Goal: Information Seeking & Learning: Learn about a topic

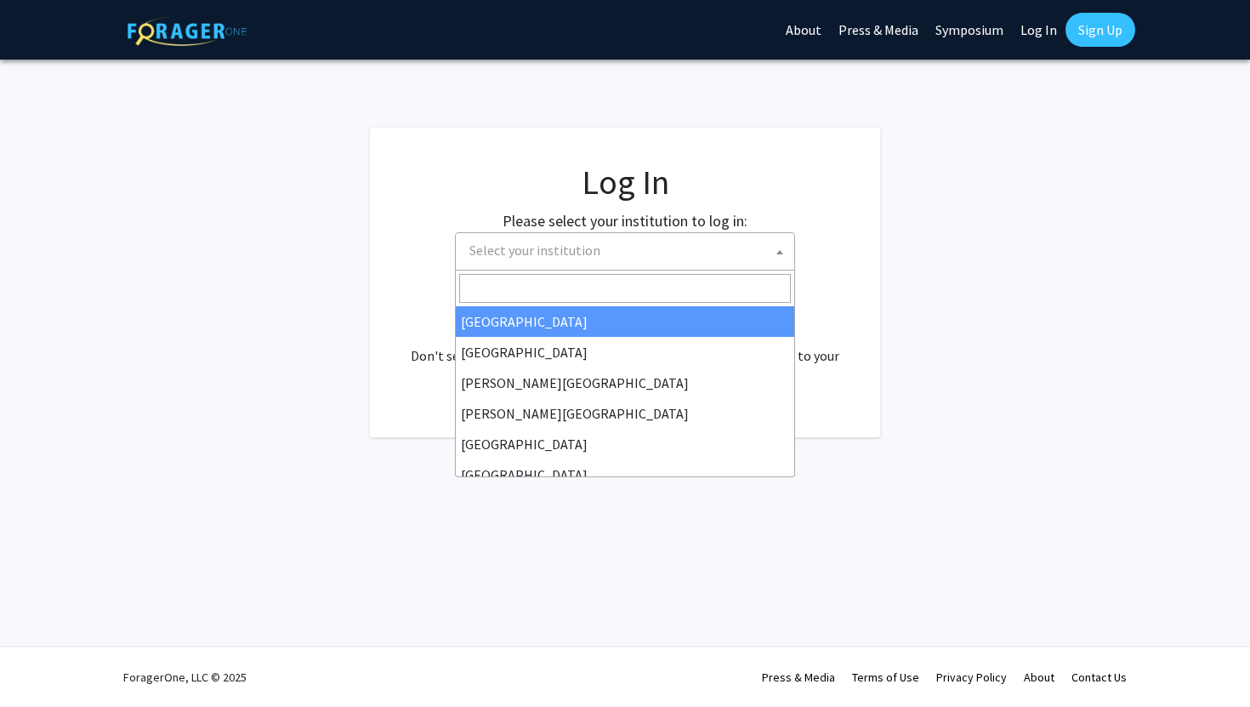
click at [513, 256] on span "Select your institution" at bounding box center [534, 250] width 131 height 17
select select "34"
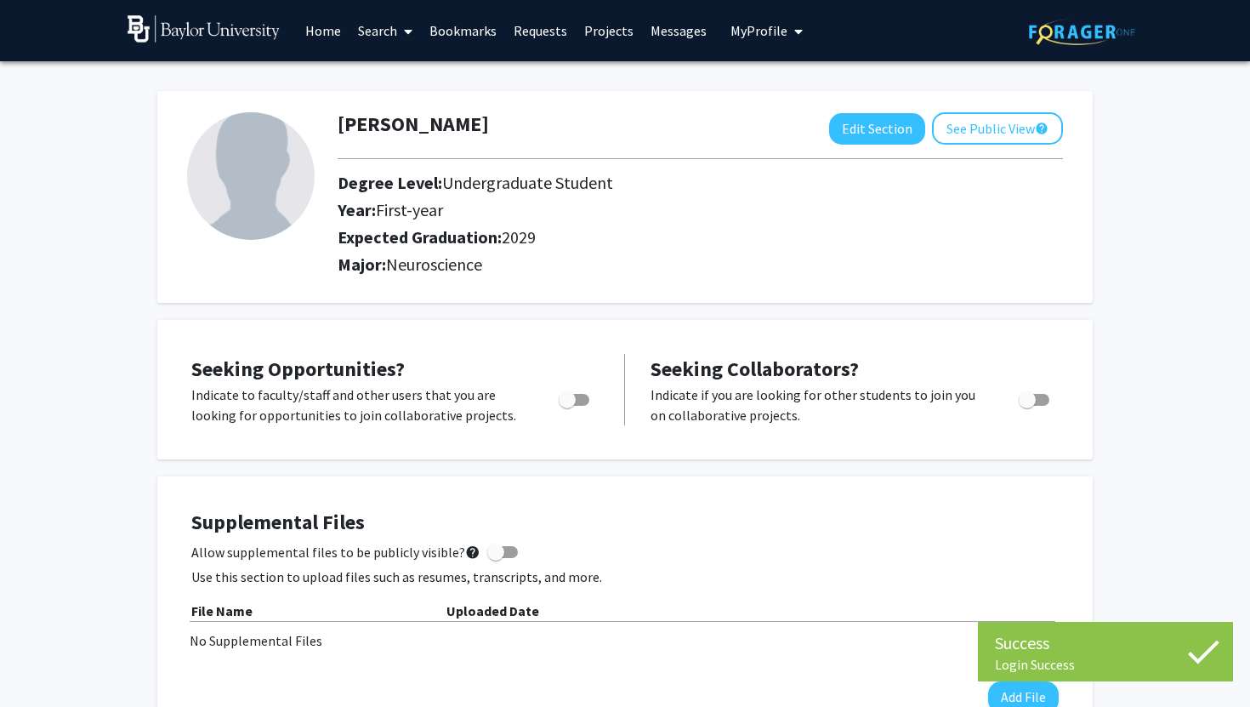
scroll to position [5, 0]
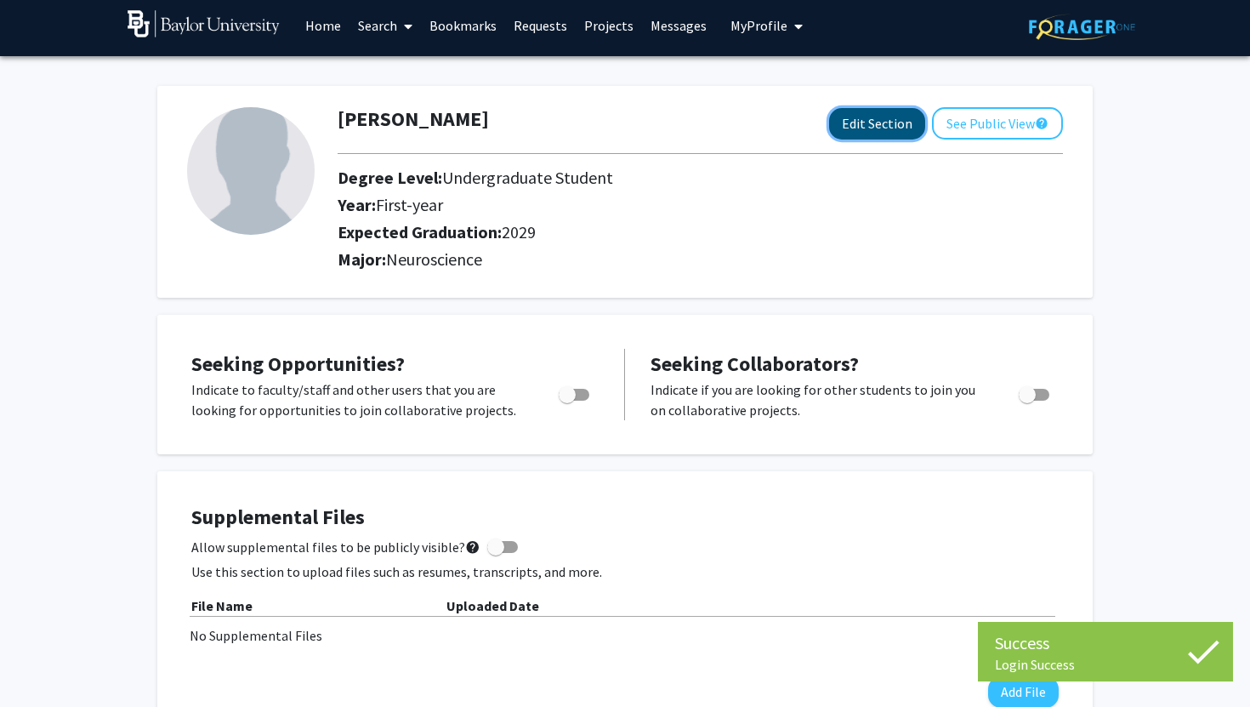
click at [898, 122] on button "Edit Section" at bounding box center [877, 123] width 96 height 31
select select "first-year"
select select "2029"
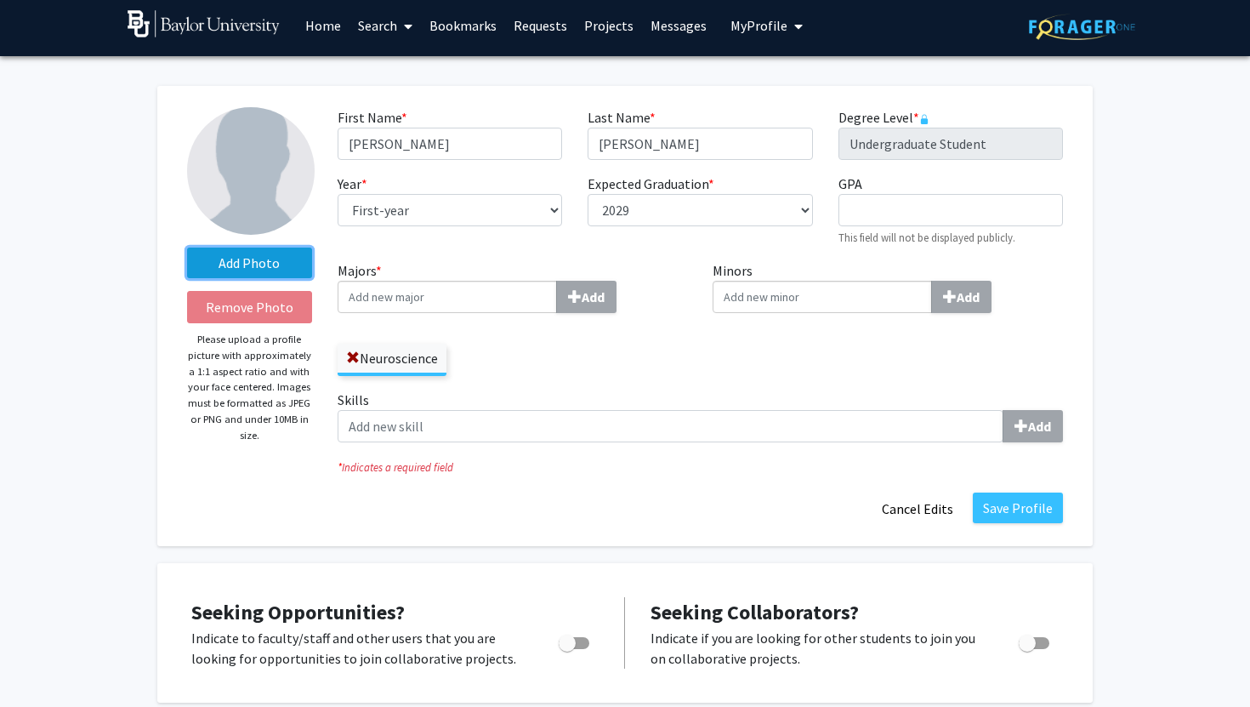
click at [247, 259] on label "Add Photo" at bounding box center [249, 262] width 125 height 31
click at [0, 0] on input "Add Photo" at bounding box center [0, 0] width 0 height 0
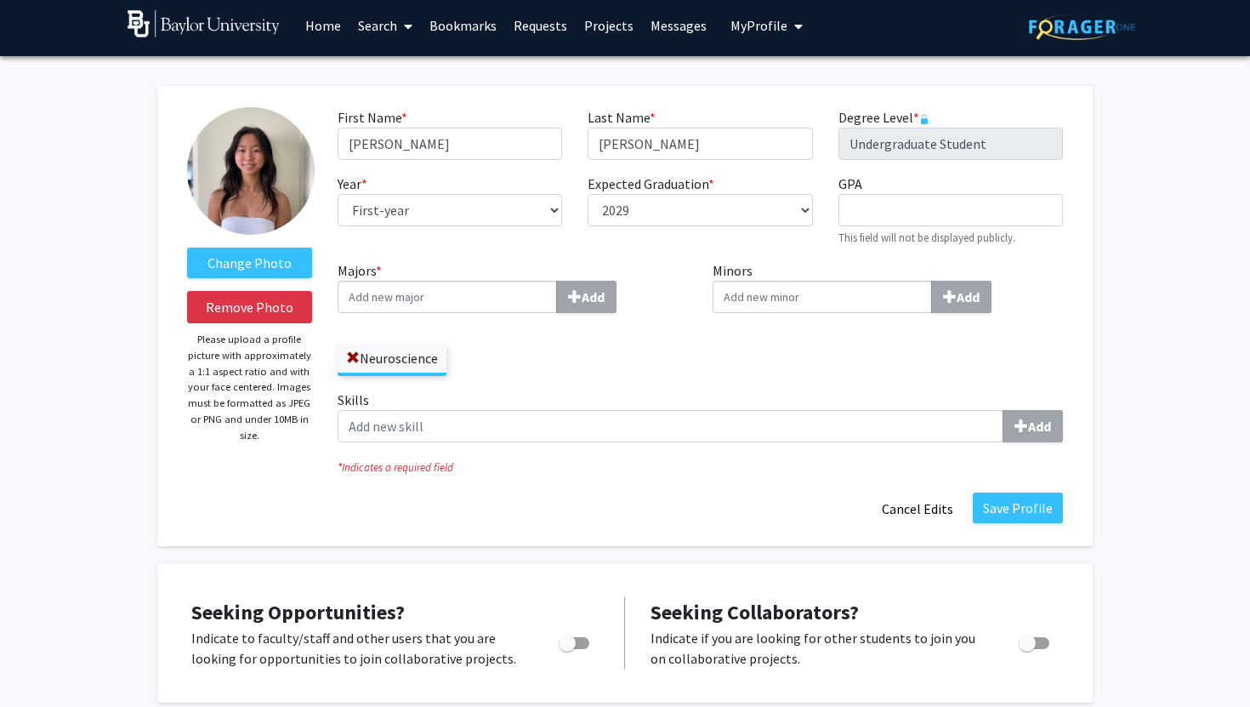
click at [266, 213] on img at bounding box center [251, 171] width 128 height 128
click at [266, 209] on img at bounding box center [251, 171] width 128 height 128
click at [266, 253] on label "Change Photo" at bounding box center [249, 262] width 125 height 31
click at [0, 0] on input "Change Photo" at bounding box center [0, 0] width 0 height 0
click at [415, 371] on label "Neuroscience" at bounding box center [392, 358] width 109 height 29
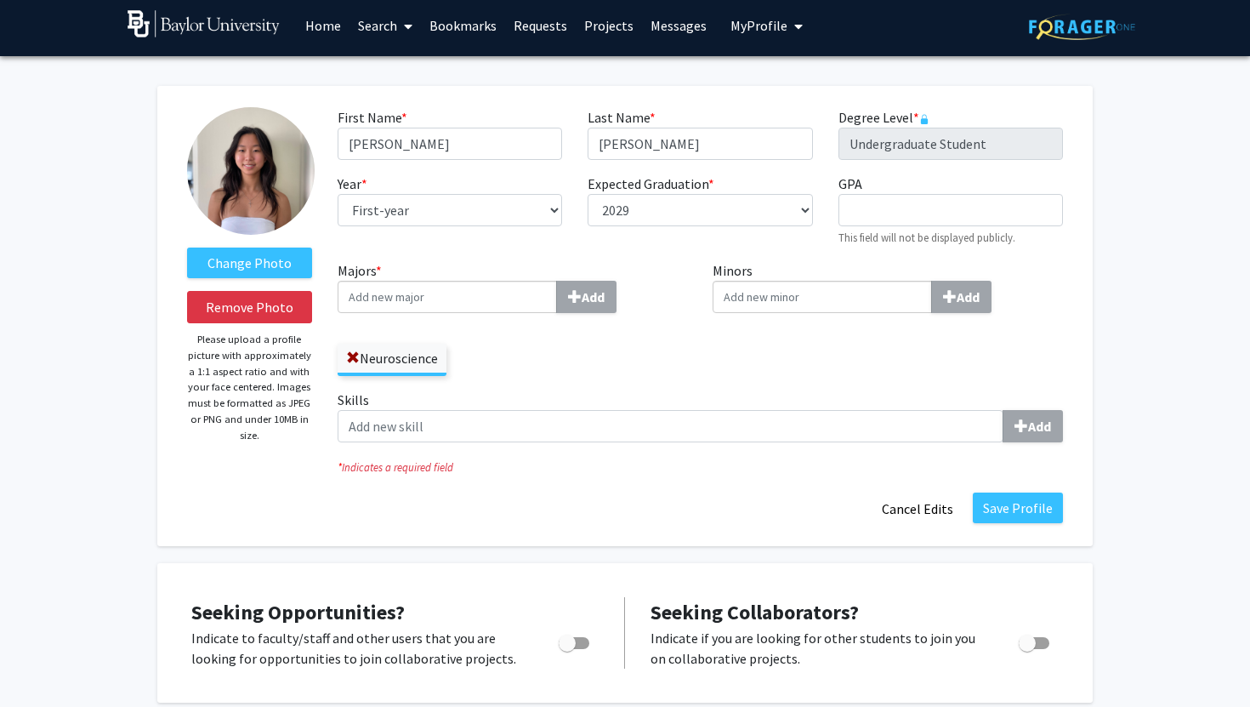
click at [0, 0] on input "Neuroscience" at bounding box center [0, 0] width 0 height 0
click at [422, 357] on label "Neuroscience" at bounding box center [392, 358] width 109 height 29
click at [0, 0] on input "Neuroscience" at bounding box center [0, 0] width 0 height 0
click at [429, 357] on label "Neuroscience" at bounding box center [392, 358] width 109 height 29
click at [0, 0] on input "Neuroscience" at bounding box center [0, 0] width 0 height 0
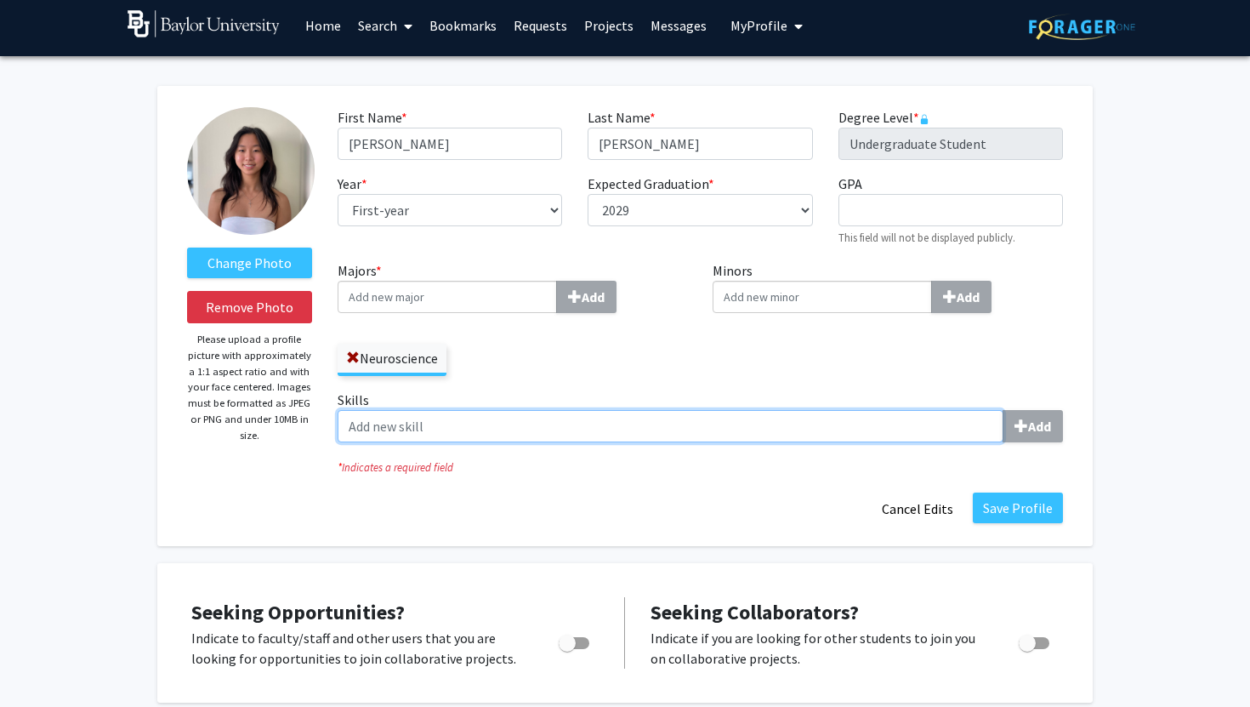
click at [575, 418] on input "Skills Add" at bounding box center [671, 426] width 666 height 32
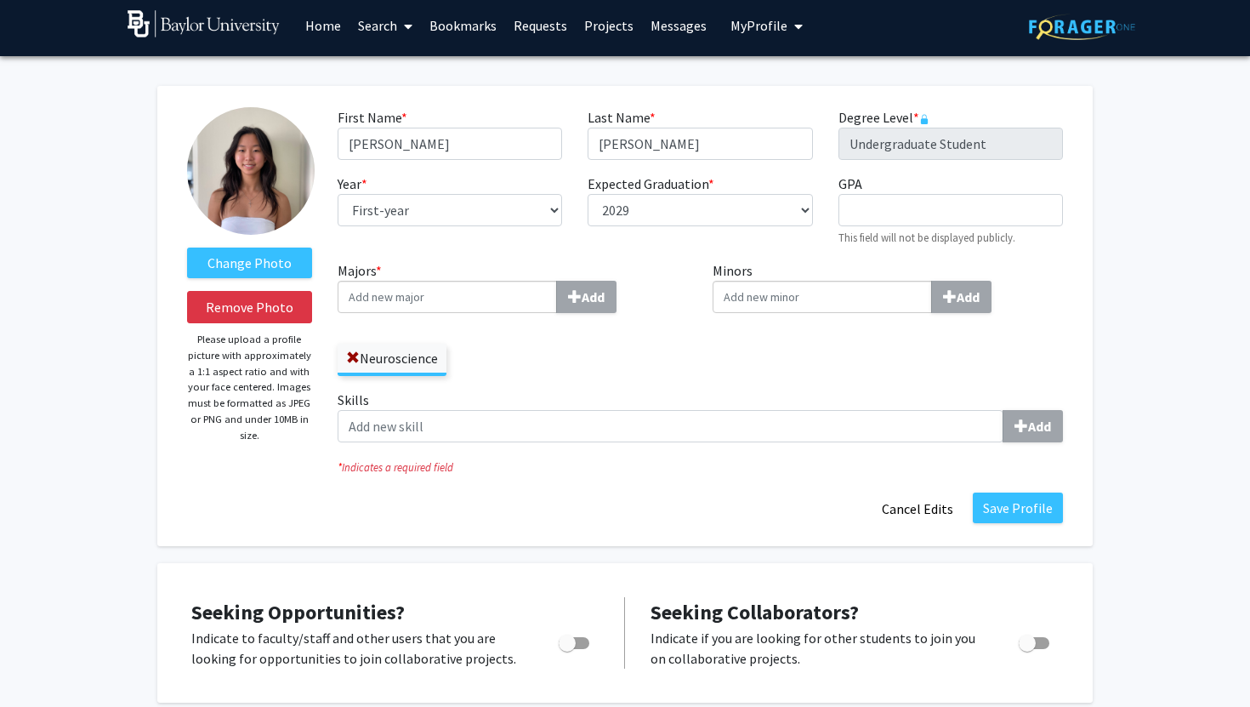
click at [522, 315] on div "Majors * Add Neuroscience" at bounding box center [513, 318] width 350 height 116
click at [524, 311] on input "Majors * Add" at bounding box center [447, 297] width 219 height 32
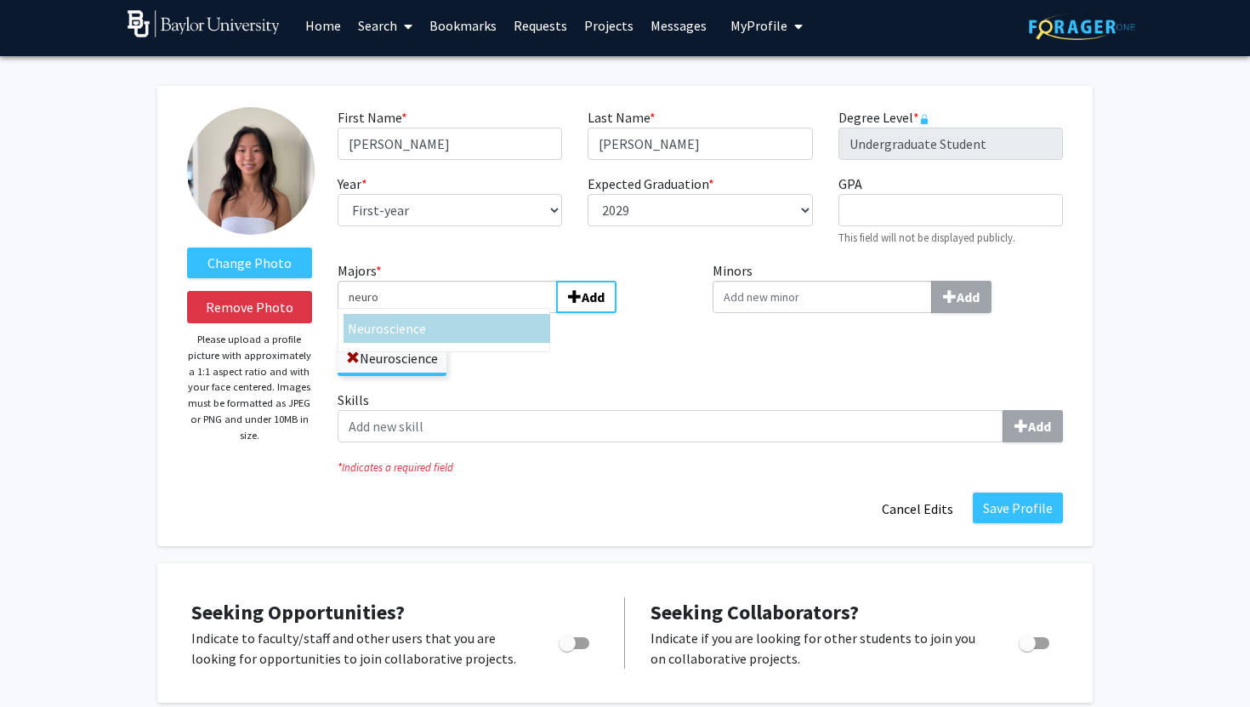
click at [494, 333] on div "Neuro science" at bounding box center [447, 328] width 198 height 20
click at [494, 313] on input "neuro" at bounding box center [447, 297] width 219 height 32
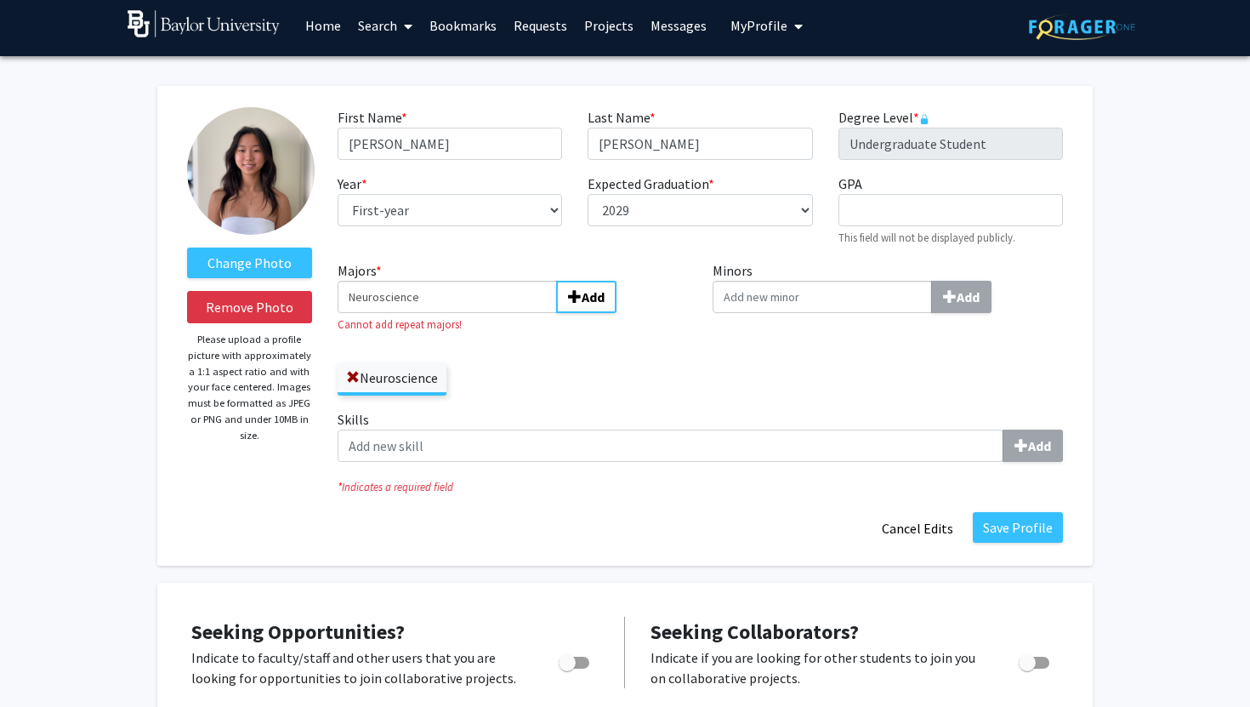
click at [565, 374] on div "Neuroscience" at bounding box center [513, 370] width 350 height 49
click at [537, 238] on div "Year * required --- First-year Sophomore Junior Senior Postbaccalaureate Certif…" at bounding box center [450, 209] width 250 height 73
drag, startPoint x: 511, startPoint y: 307, endPoint x: 228, endPoint y: 307, distance: 283.2
click at [228, 307] on form "Change Photo Remove Photo Please upload a profile picture with approximately a …" at bounding box center [624, 325] width 901 height 437
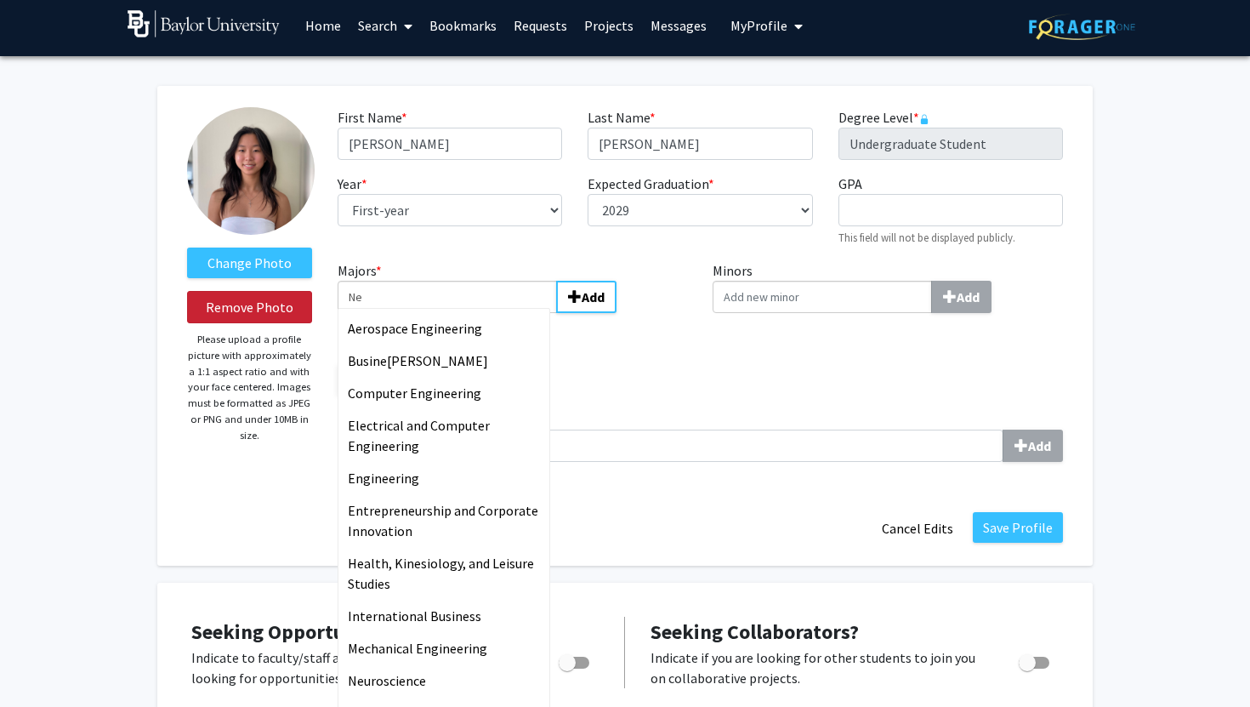
type input "N"
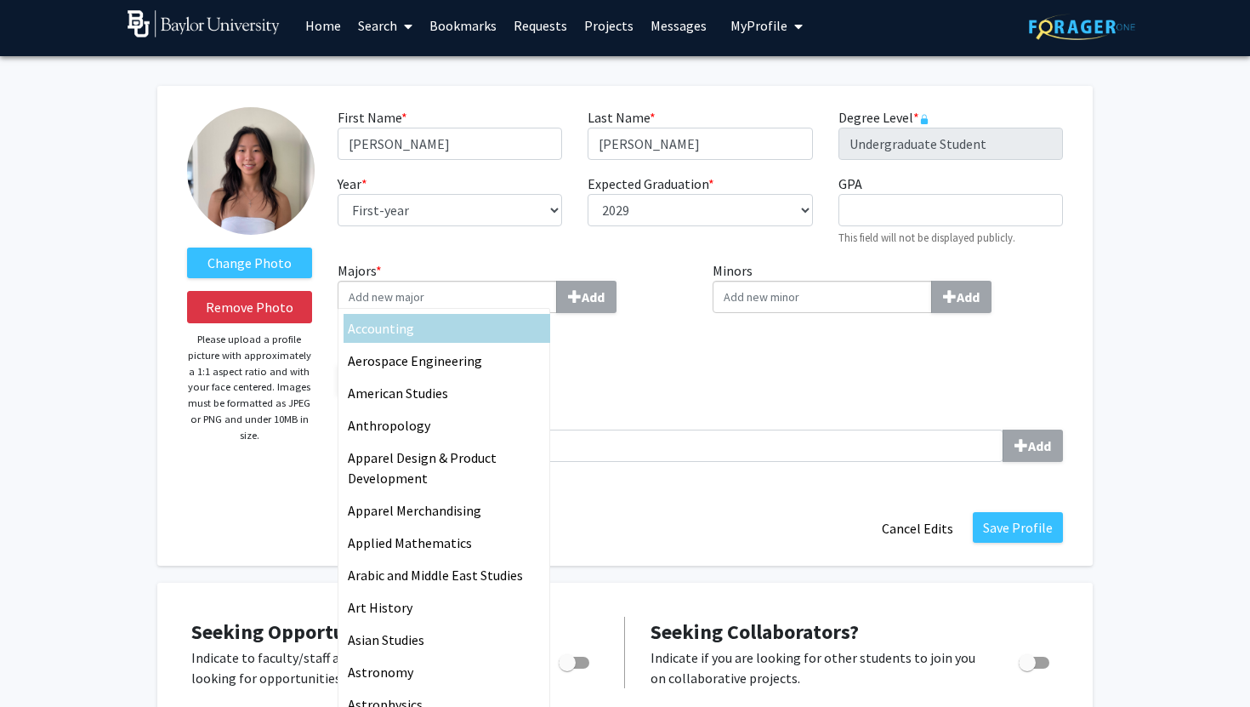
click at [699, 390] on div "Majors * Accounting Aerospace Engineering American Studies Anthropology Apparel…" at bounding box center [513, 334] width 376 height 149
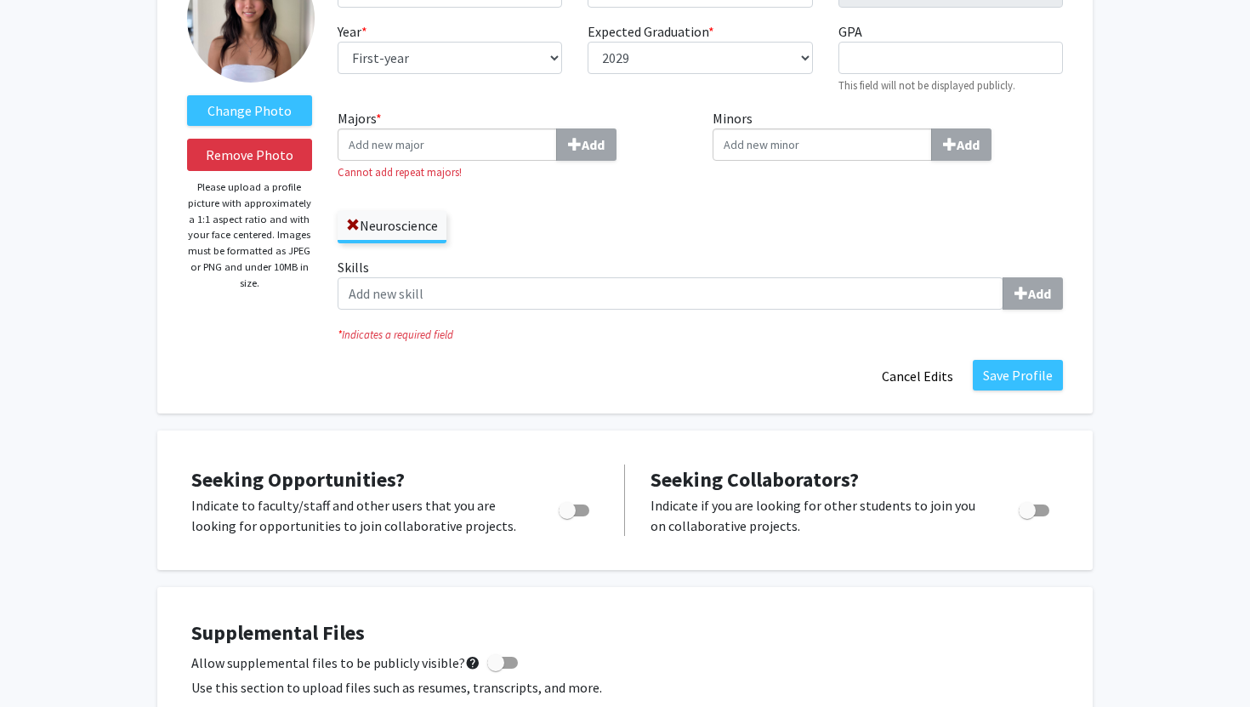
scroll to position [159, 0]
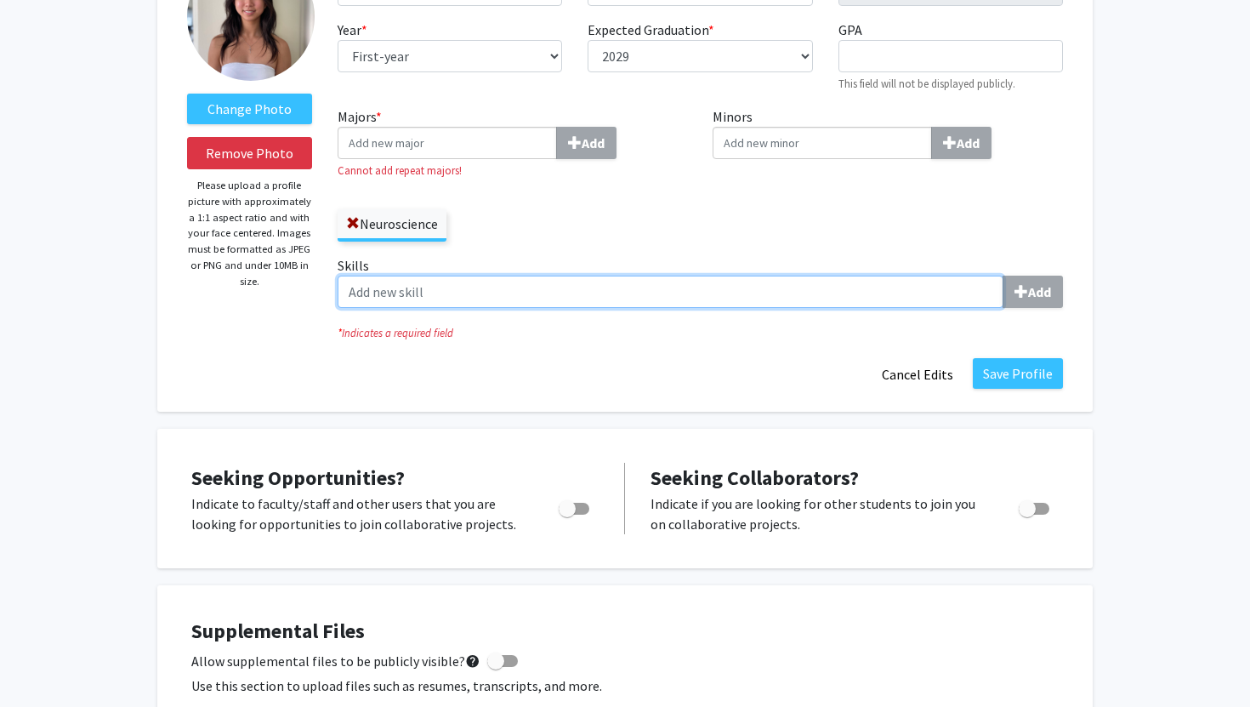
click at [707, 292] on input "Skills Add" at bounding box center [671, 292] width 666 height 32
type input "c"
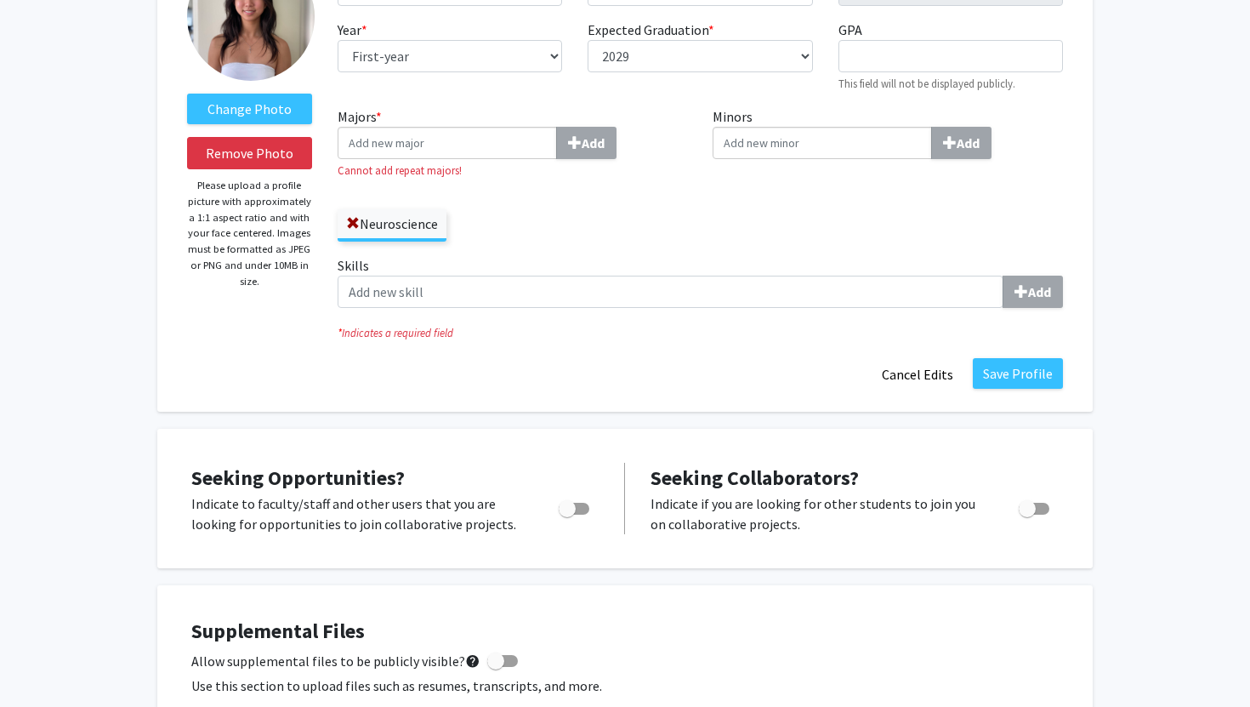
click at [838, 225] on div "Minors Add" at bounding box center [888, 180] width 376 height 149
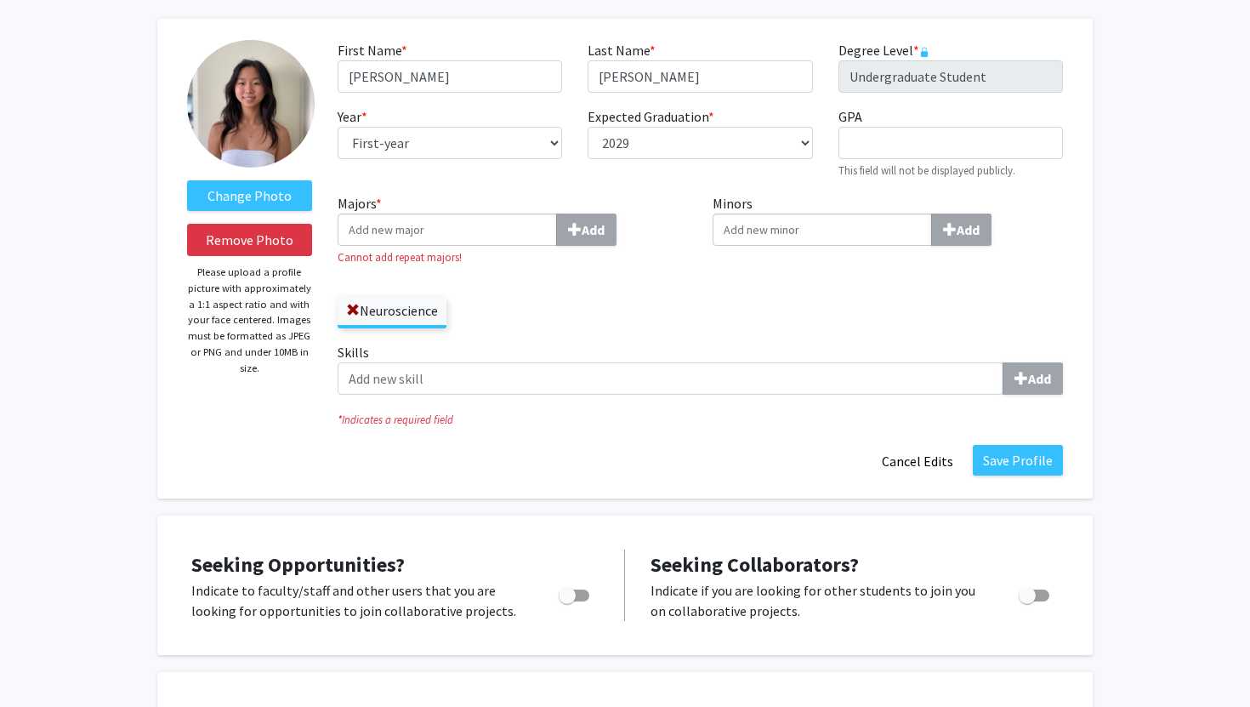
scroll to position [71, 0]
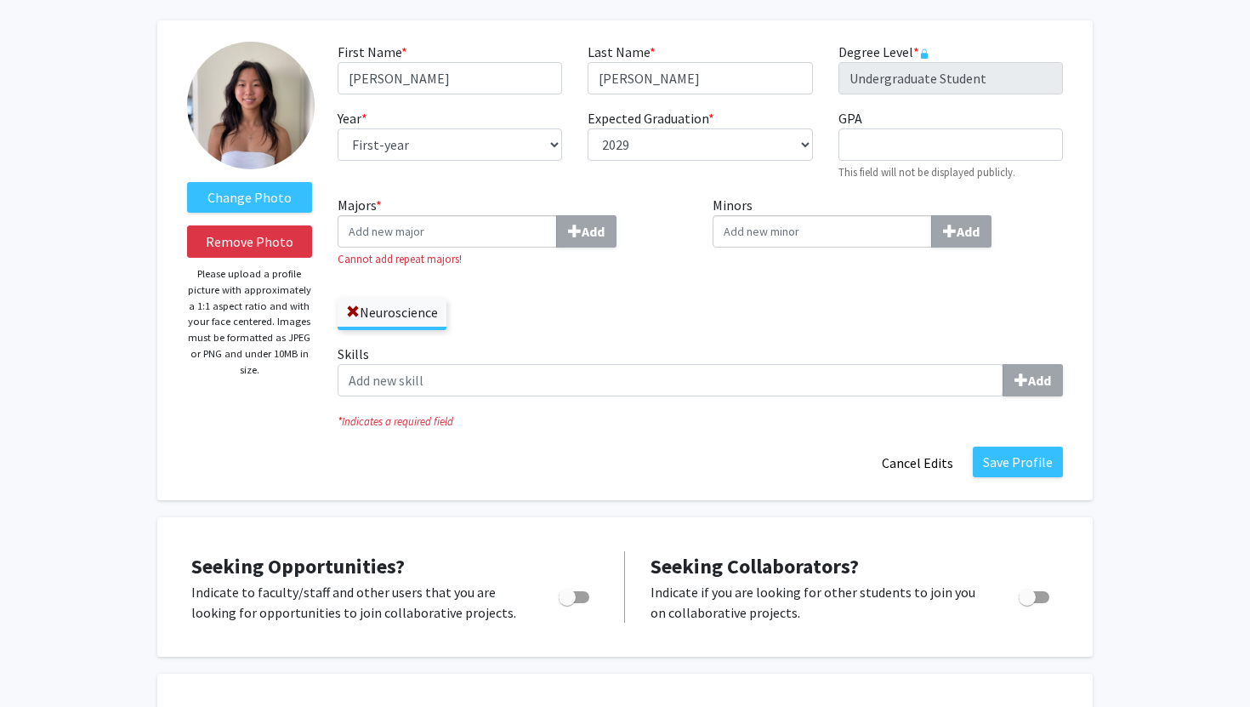
click at [870, 242] on input "Minors Add" at bounding box center [822, 231] width 219 height 32
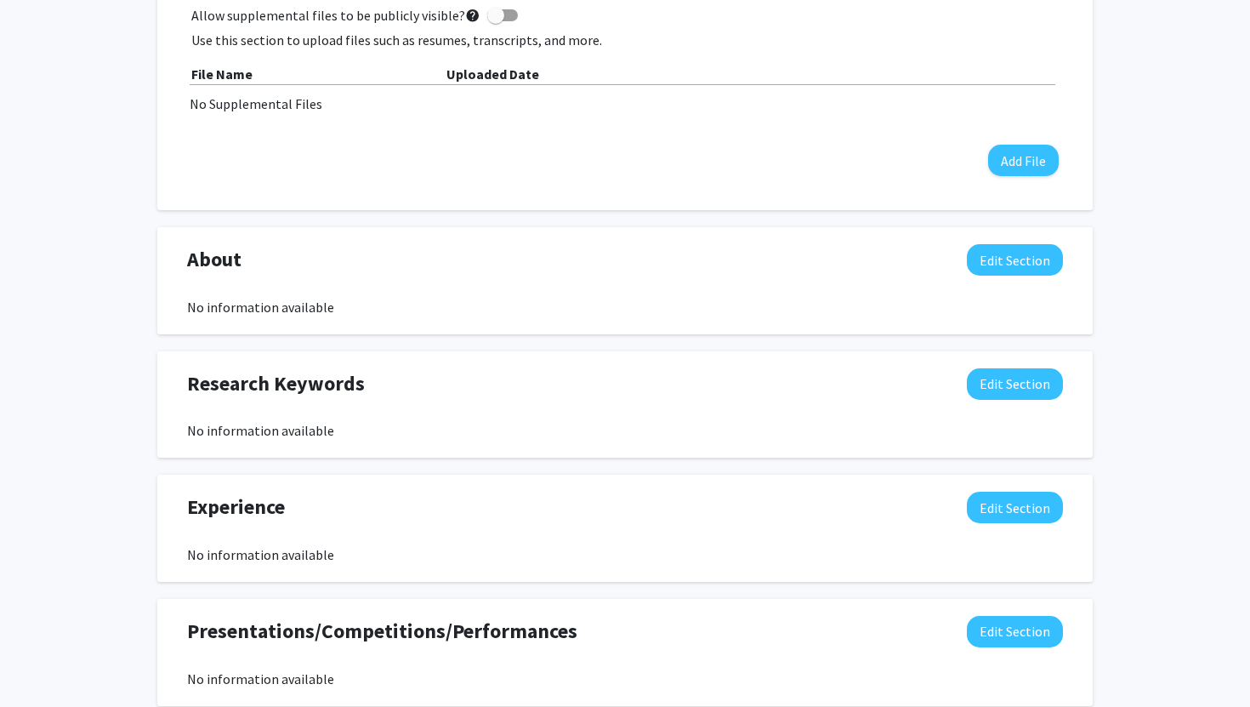
scroll to position [805, 0]
click at [997, 392] on button "Edit Section" at bounding box center [1015, 382] width 96 height 31
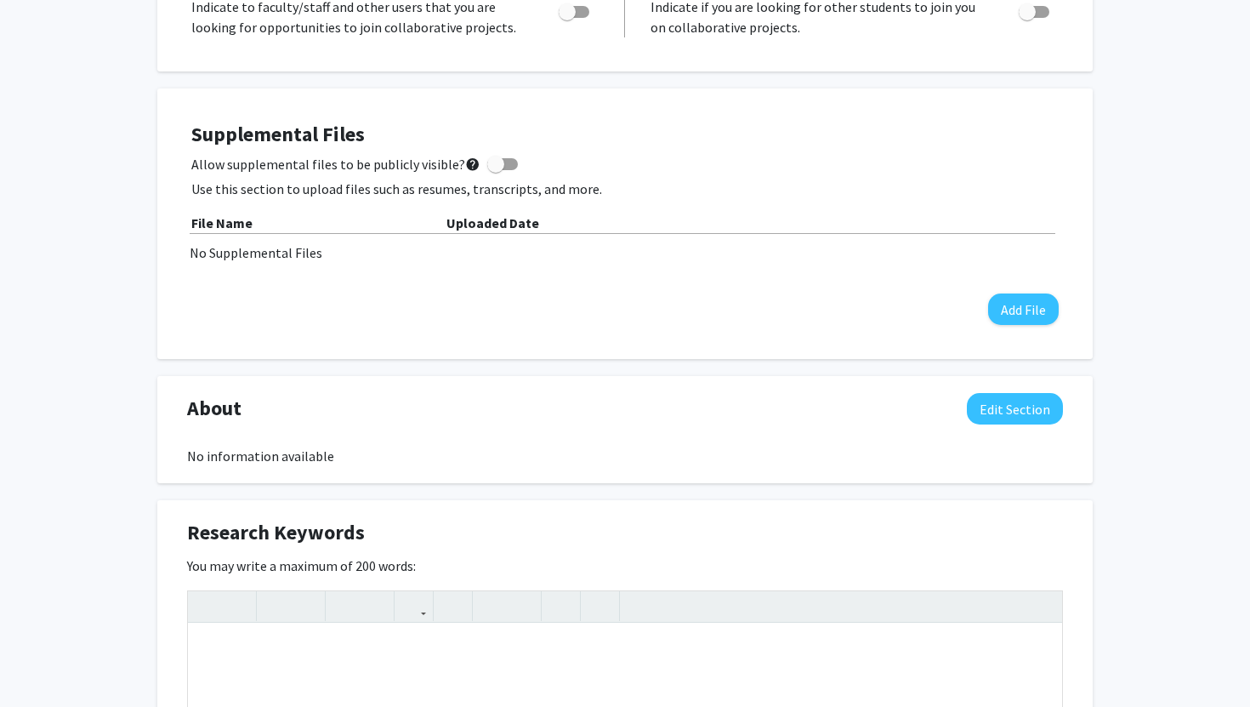
scroll to position [536, 0]
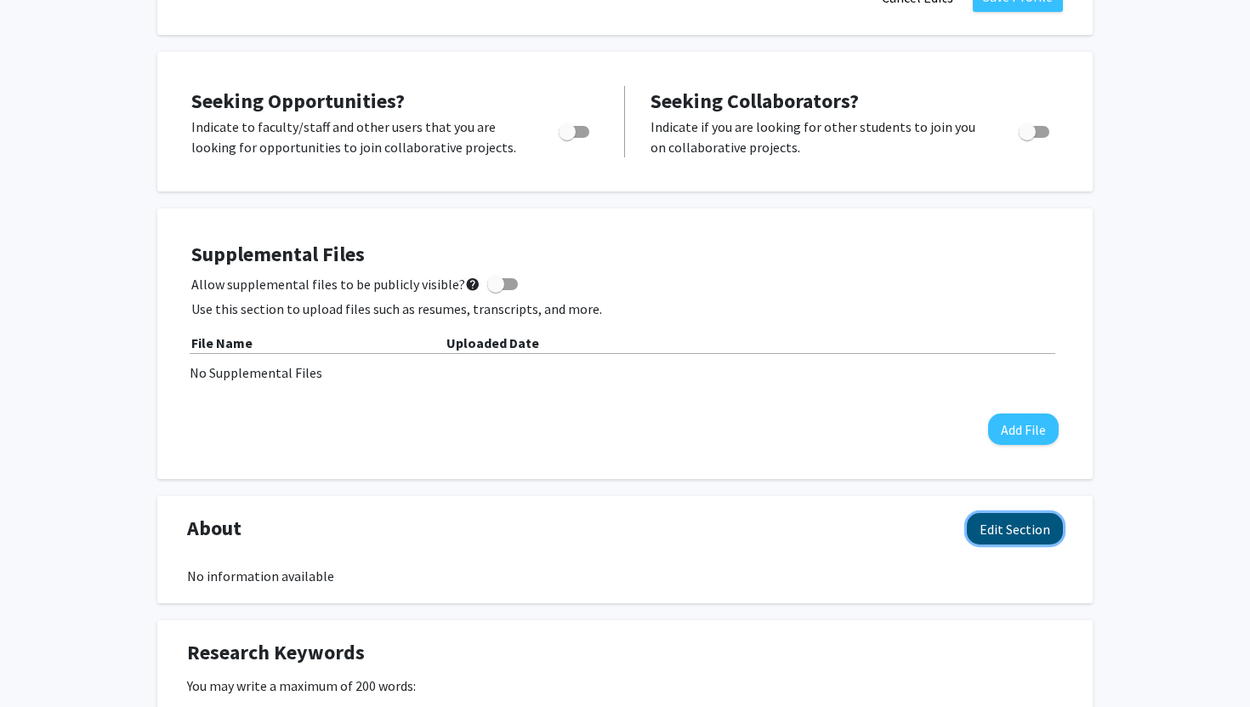
click at [1014, 521] on button "Edit Section" at bounding box center [1015, 528] width 96 height 31
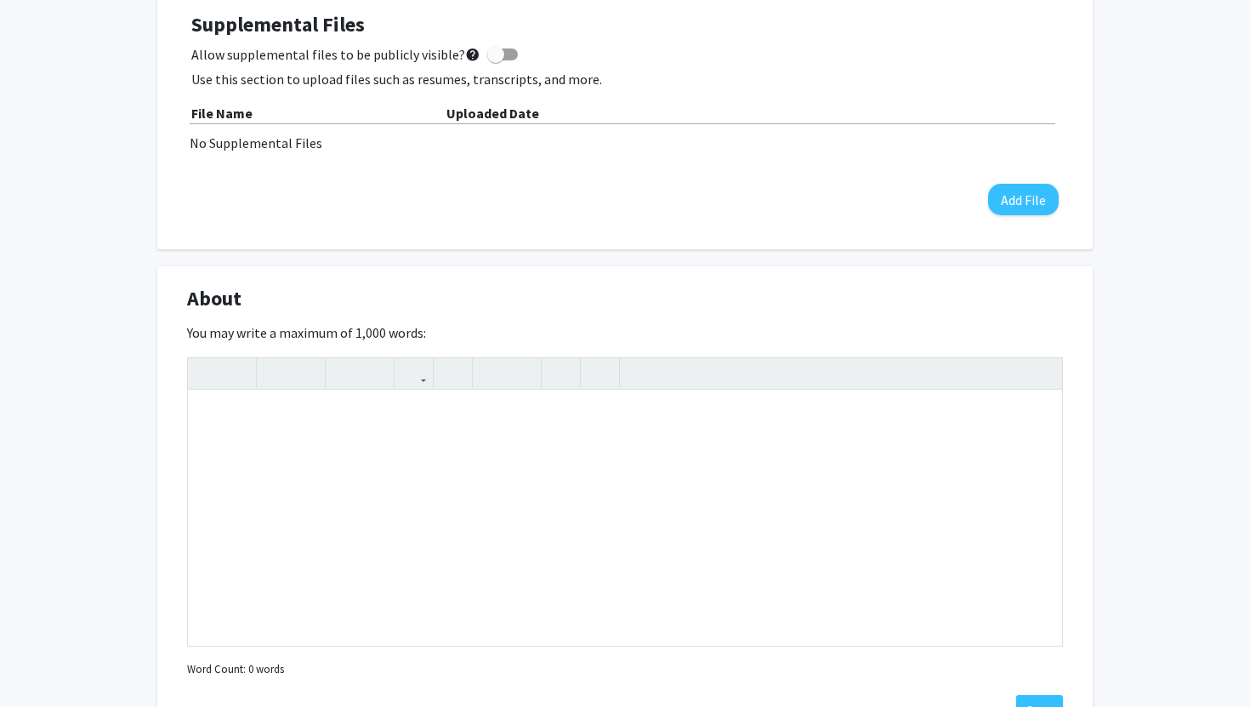
scroll to position [770, 0]
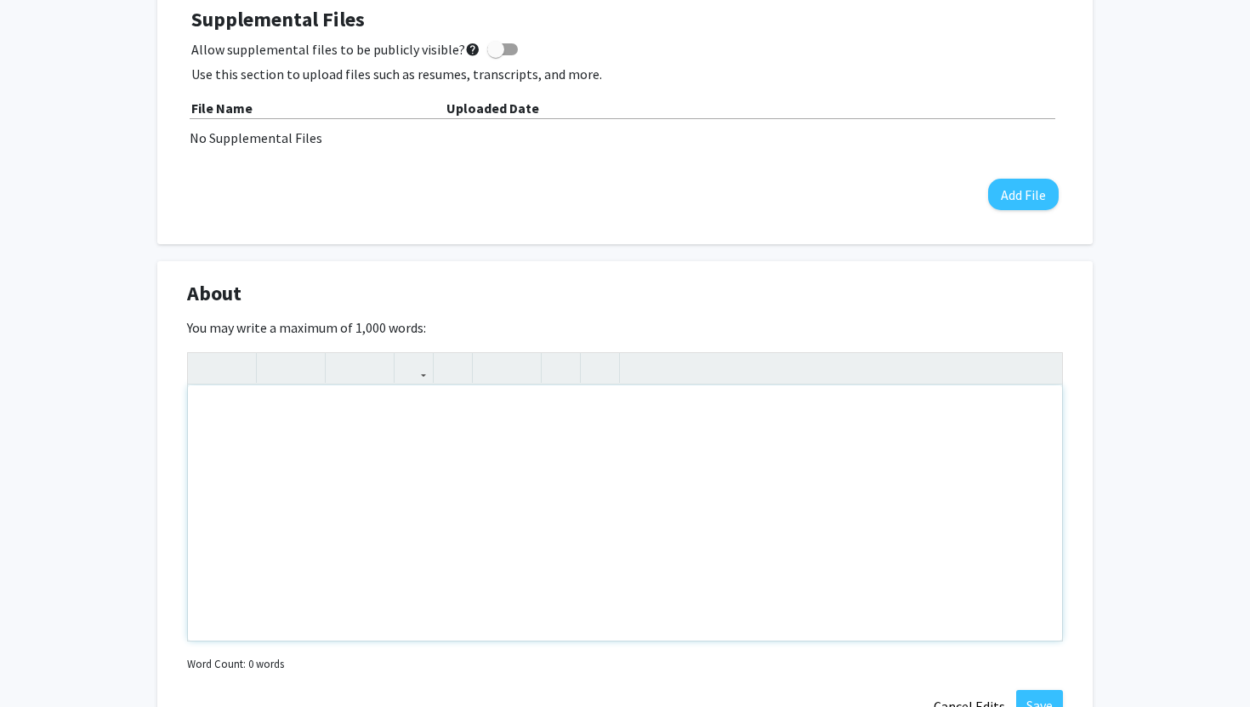
click at [825, 434] on div "Note to users with screen readers: Please deactivate our accessibility plugin f…" at bounding box center [625, 512] width 874 height 255
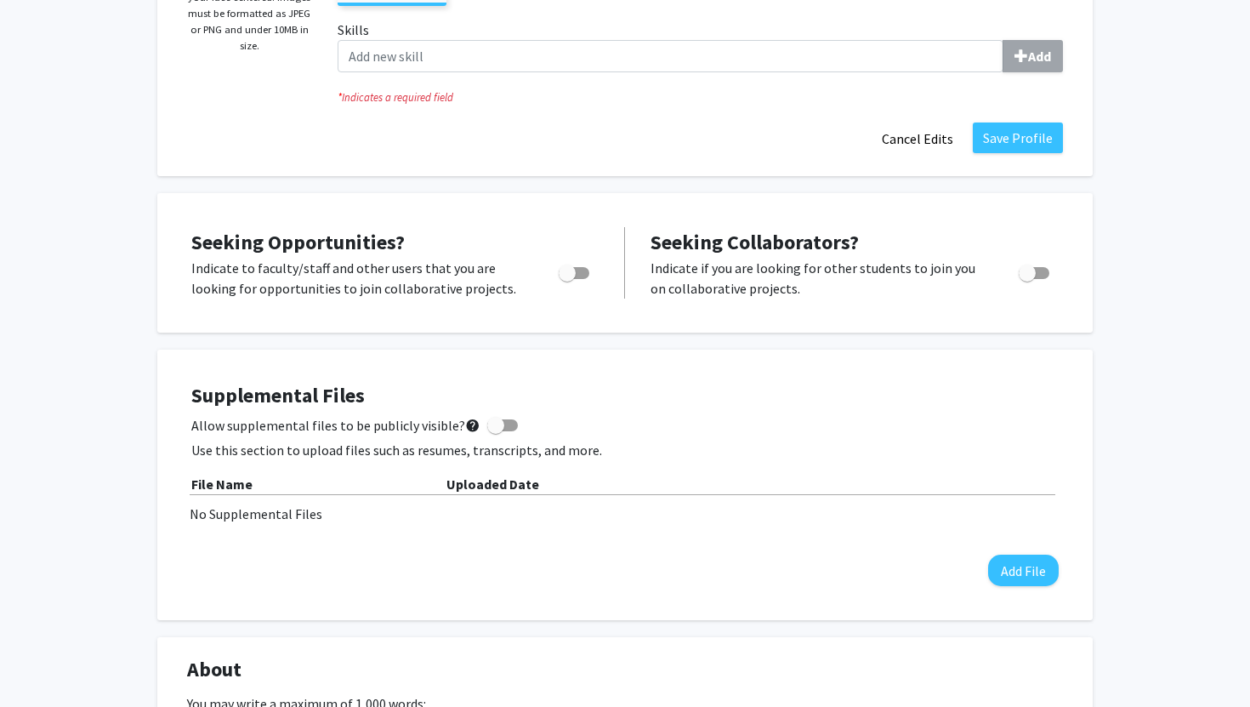
scroll to position [391, 0]
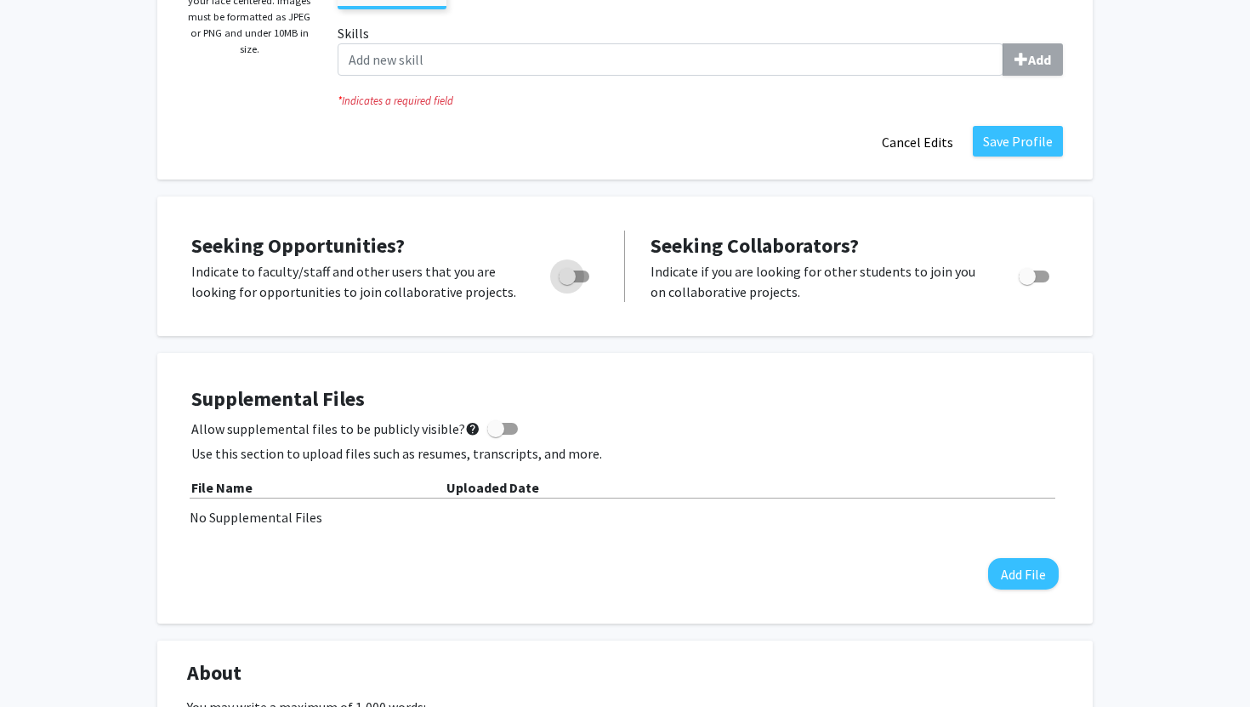
click at [581, 282] on label "Toggle" at bounding box center [570, 276] width 37 height 20
click at [567, 282] on input "Are you actively seeking opportunities?" at bounding box center [566, 282] width 1 height 1
checkbox input "true"
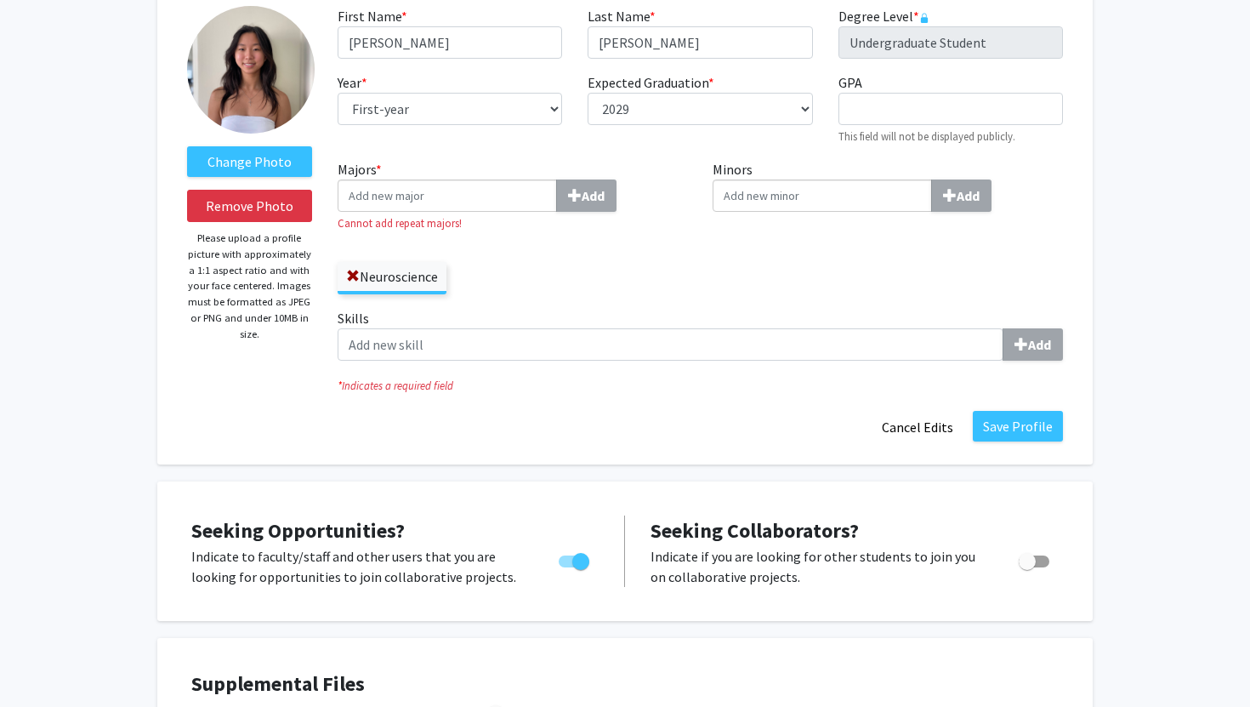
scroll to position [43, 0]
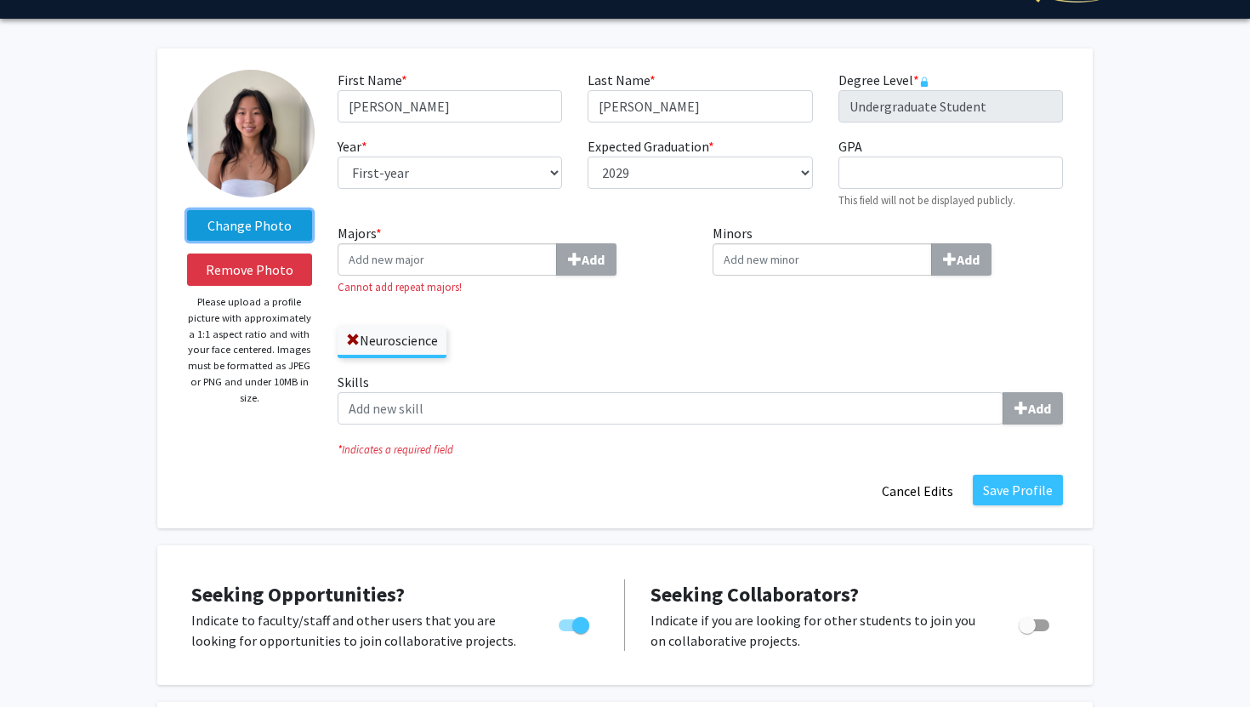
click at [281, 226] on label "Change Photo" at bounding box center [249, 225] width 125 height 31
click at [0, 0] on input "Change Photo" at bounding box center [0, 0] width 0 height 0
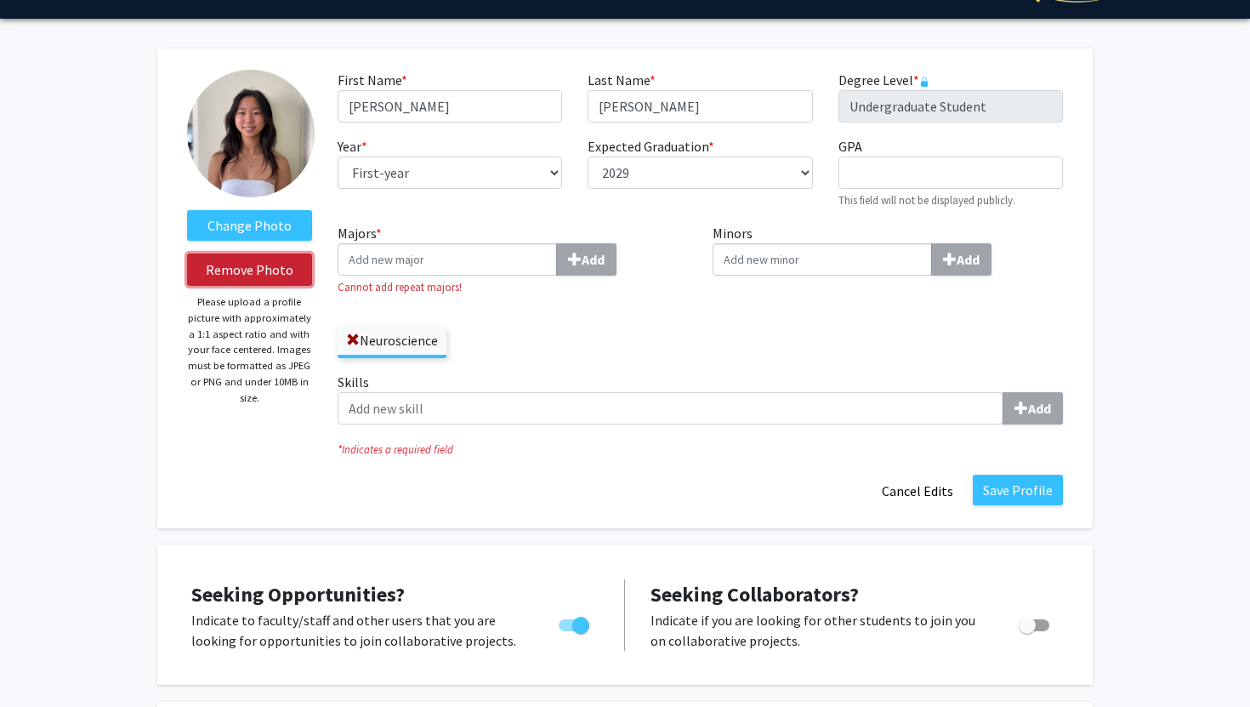
click at [273, 271] on button "Remove Photo" at bounding box center [249, 269] width 125 height 32
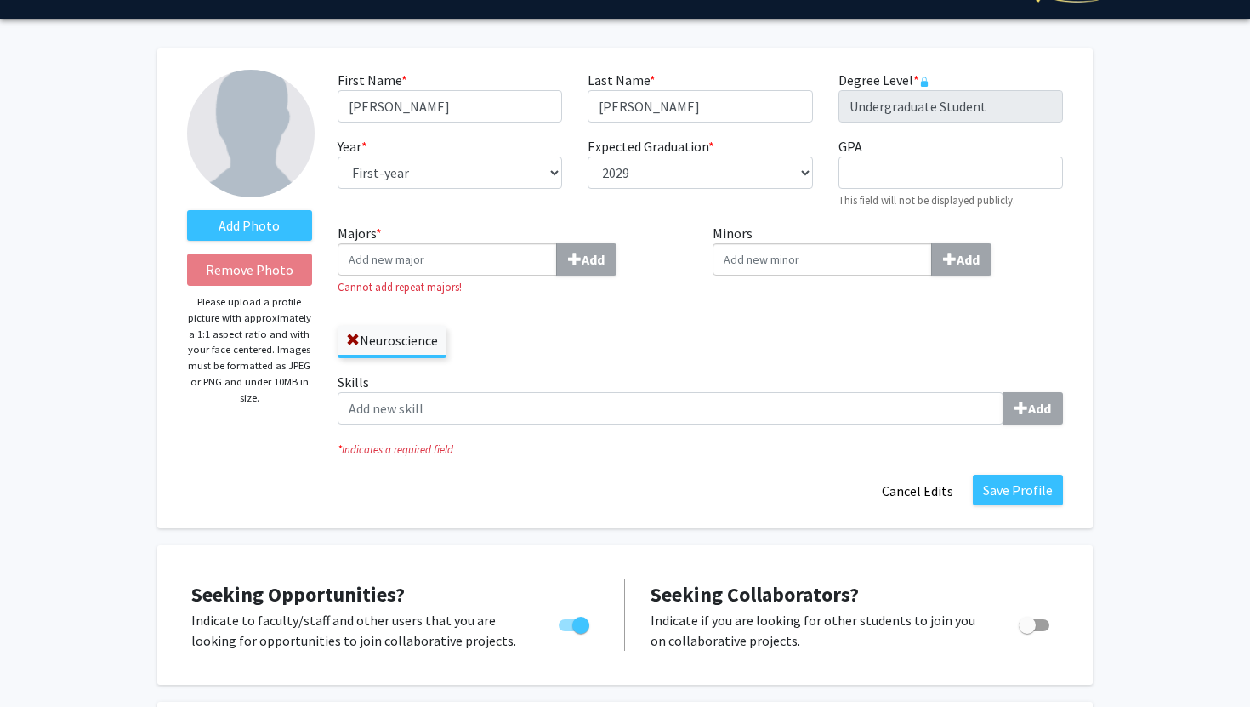
scroll to position [0, 0]
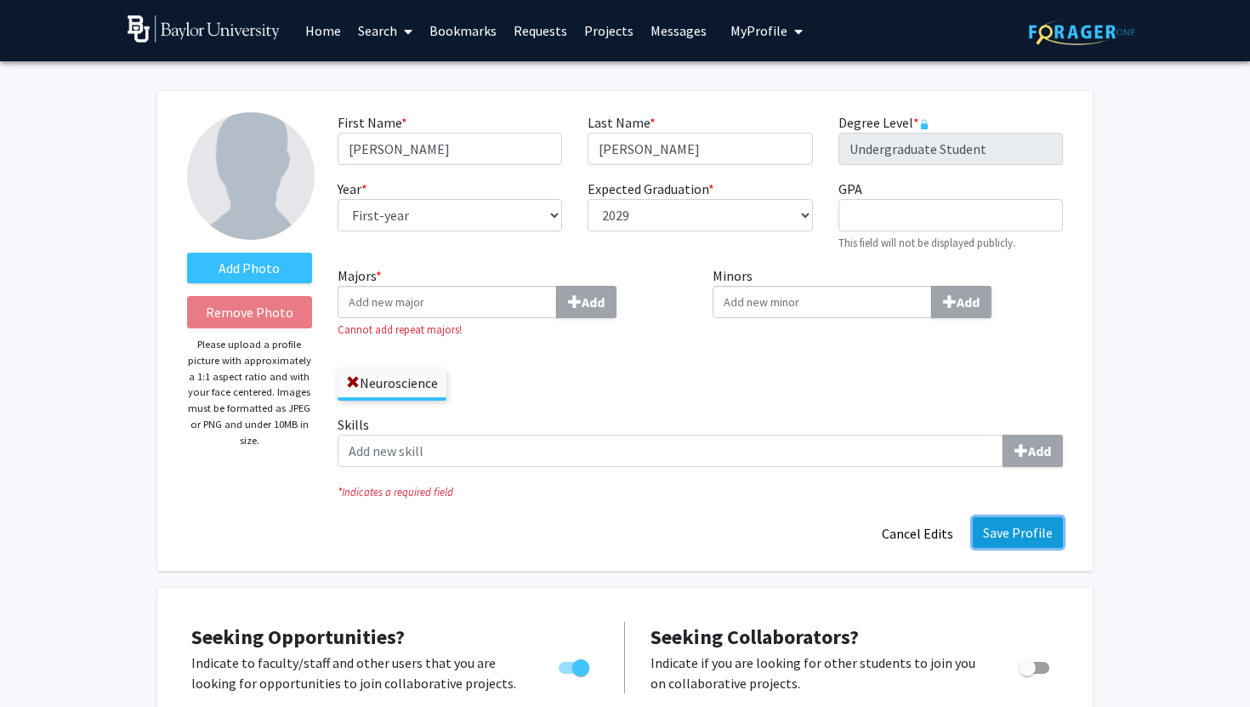
click at [1028, 529] on button "Save Profile" at bounding box center [1018, 532] width 90 height 31
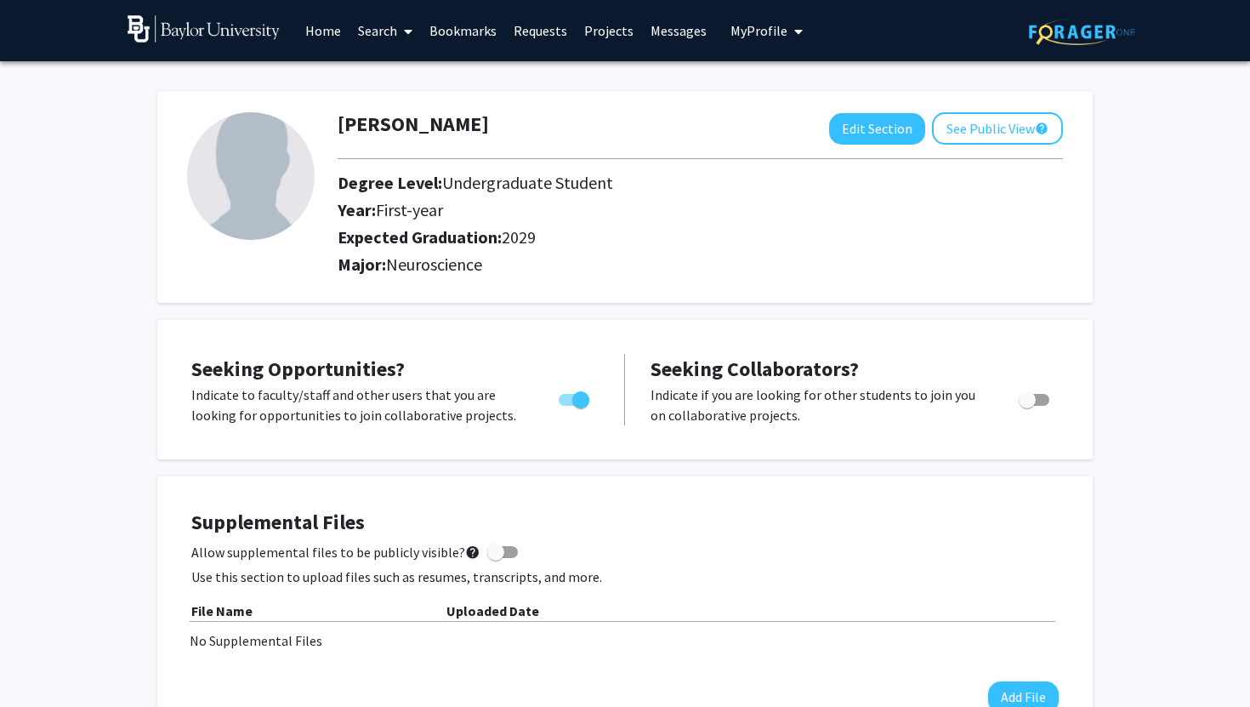
click at [334, 28] on link "Home" at bounding box center [323, 31] width 53 height 60
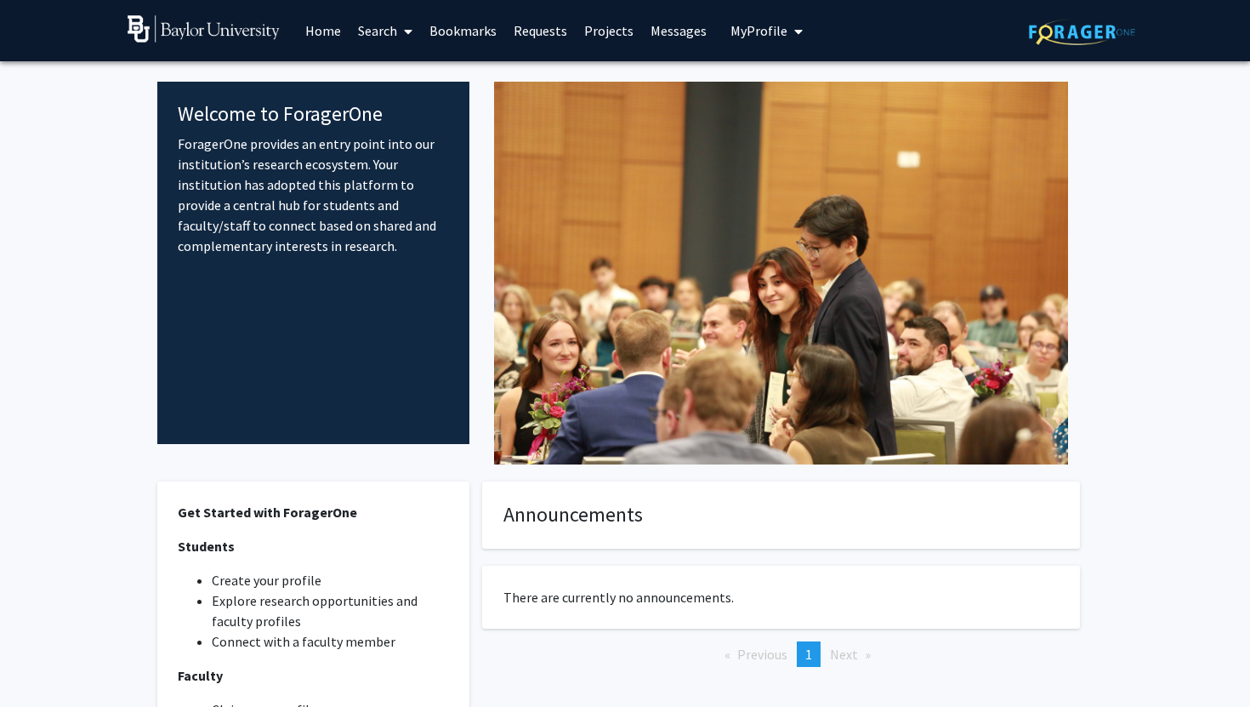
click at [369, 30] on link "Search" at bounding box center [384, 31] width 71 height 60
click at [424, 85] on span "Faculty/Staff" at bounding box center [411, 78] width 125 height 34
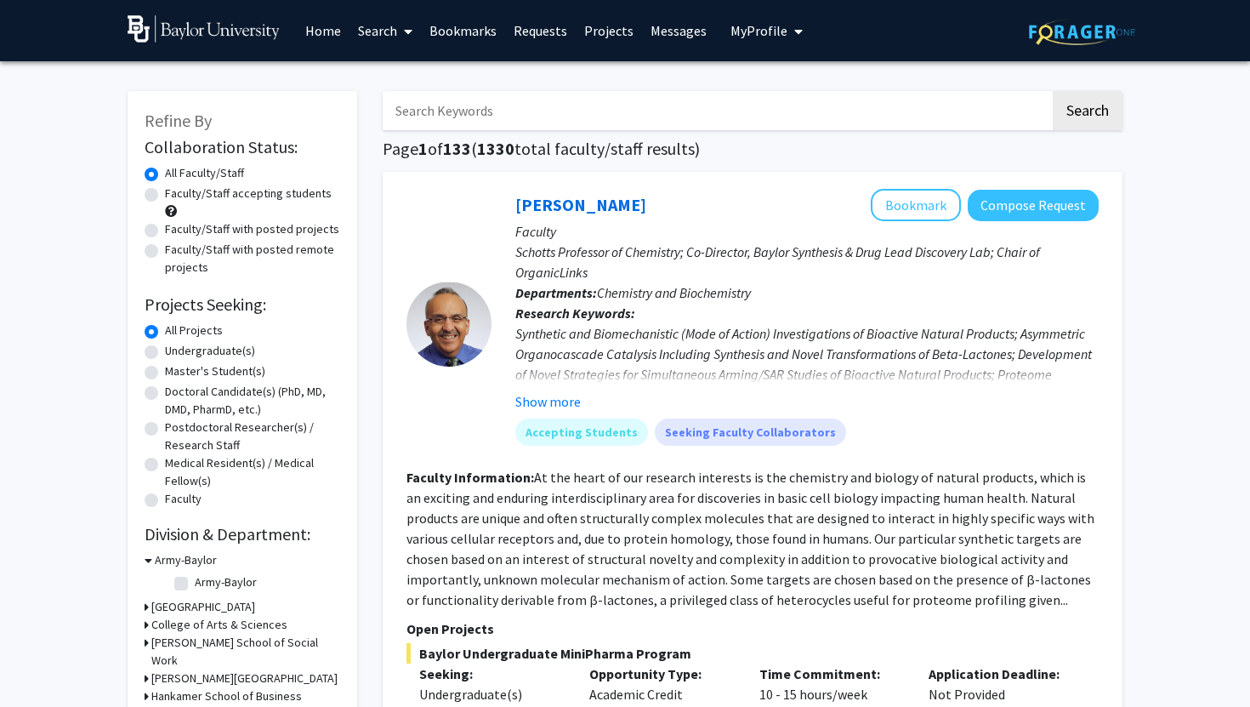
click at [476, 116] on input "Search Keywords" at bounding box center [717, 110] width 668 height 39
type input "undergrad"
click at [293, 193] on label "Faculty/Staff accepting students" at bounding box center [248, 194] width 167 height 18
click at [176, 193] on input "Faculty/Staff accepting students" at bounding box center [170, 190] width 11 height 11
radio input "true"
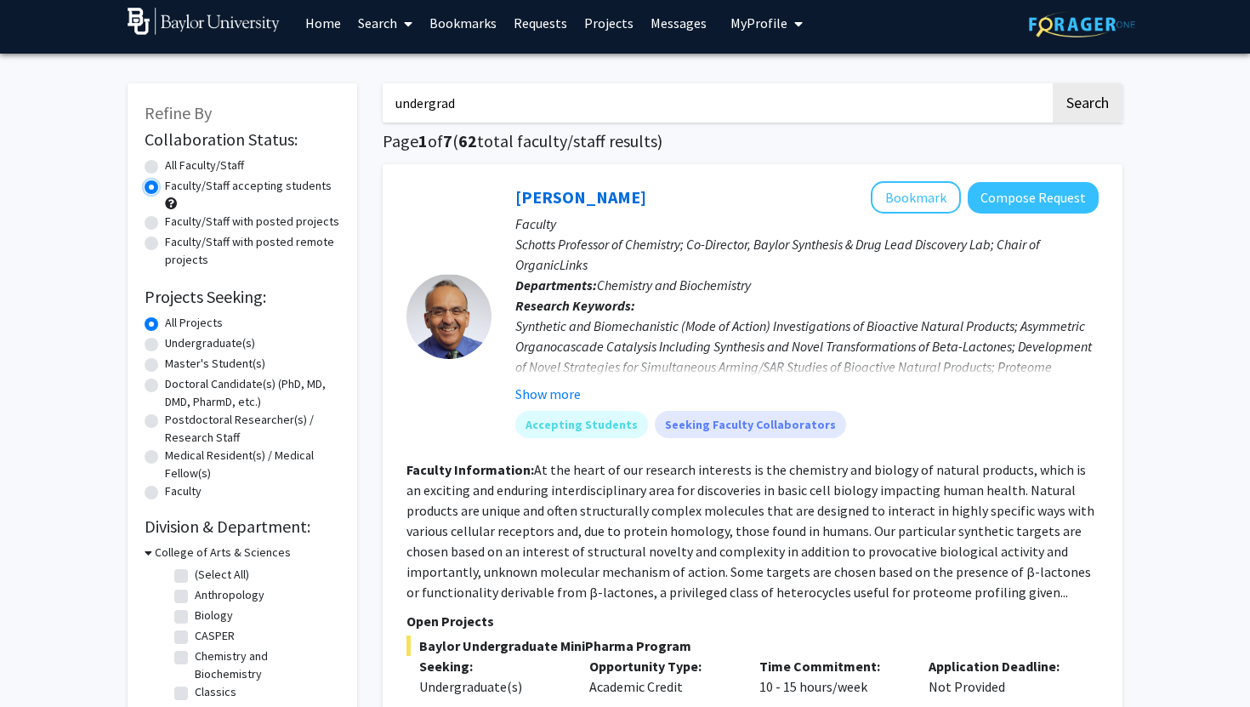
scroll to position [13, 0]
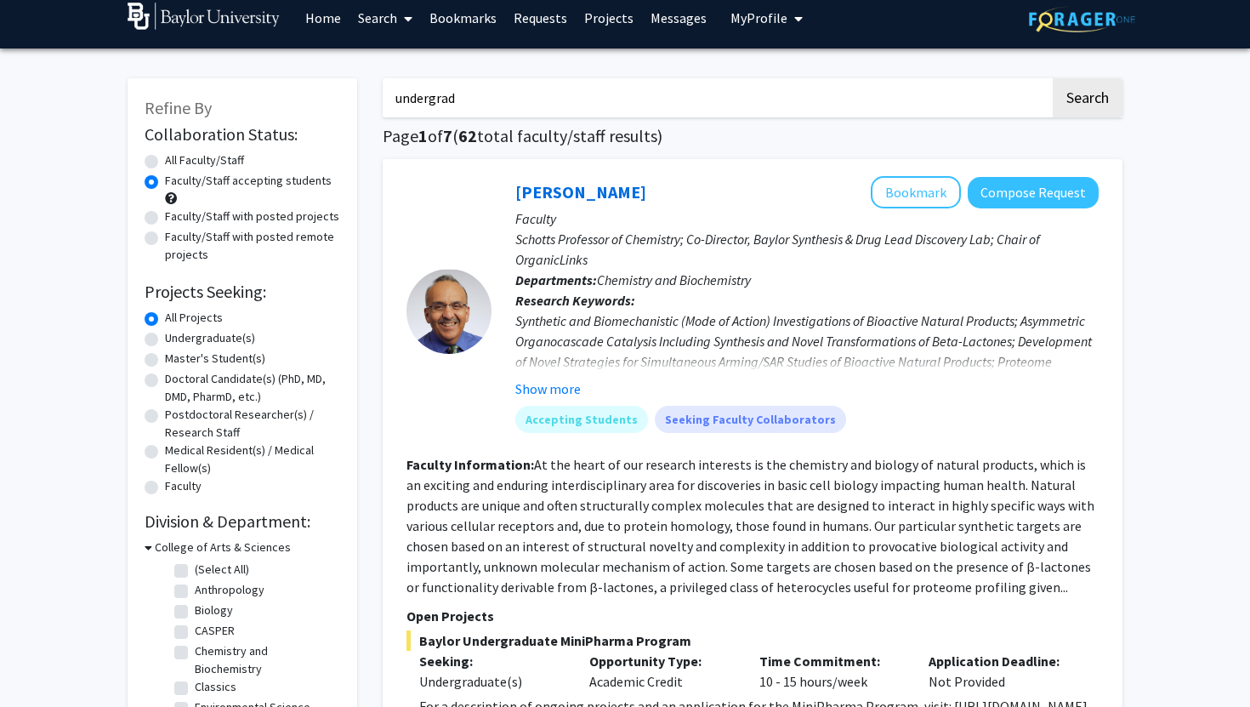
drag, startPoint x: 614, startPoint y: 99, endPoint x: 394, endPoint y: 96, distance: 220.3
click at [394, 96] on input "undergrad" at bounding box center [717, 97] width 668 height 39
type input "addiction"
click at [1053, 78] on button "Search" at bounding box center [1088, 97] width 70 height 39
radio input "true"
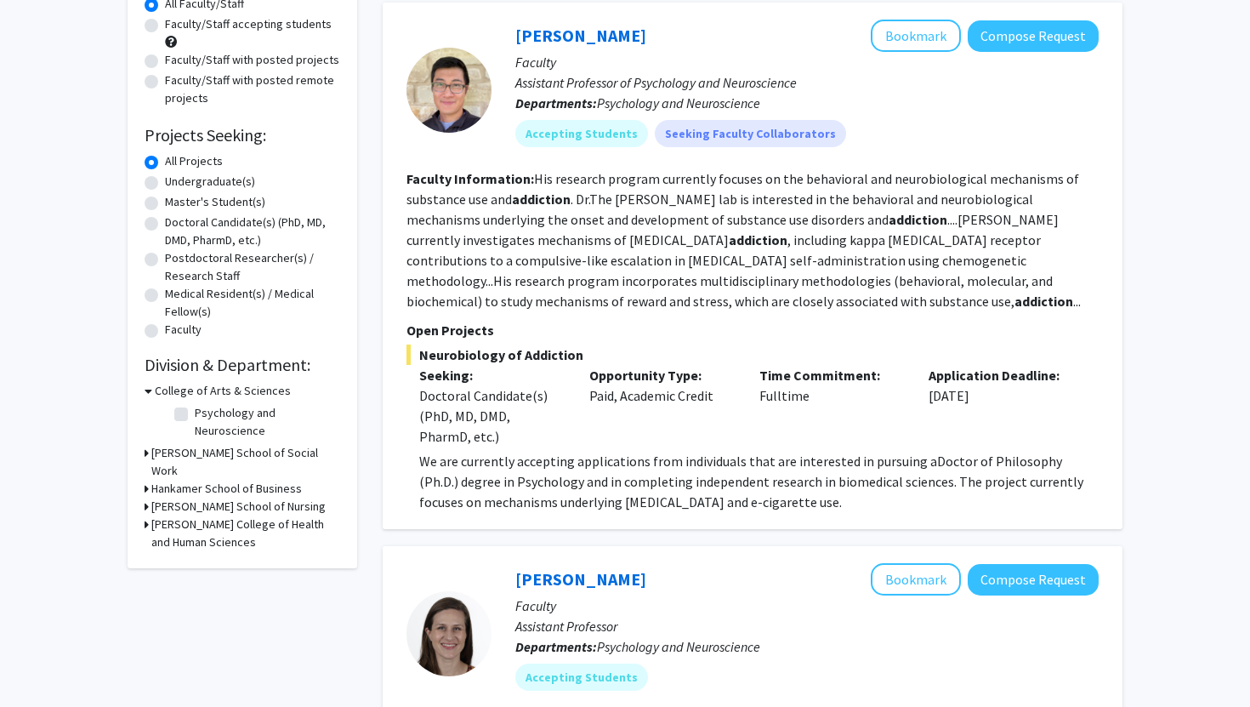
scroll to position [166, 0]
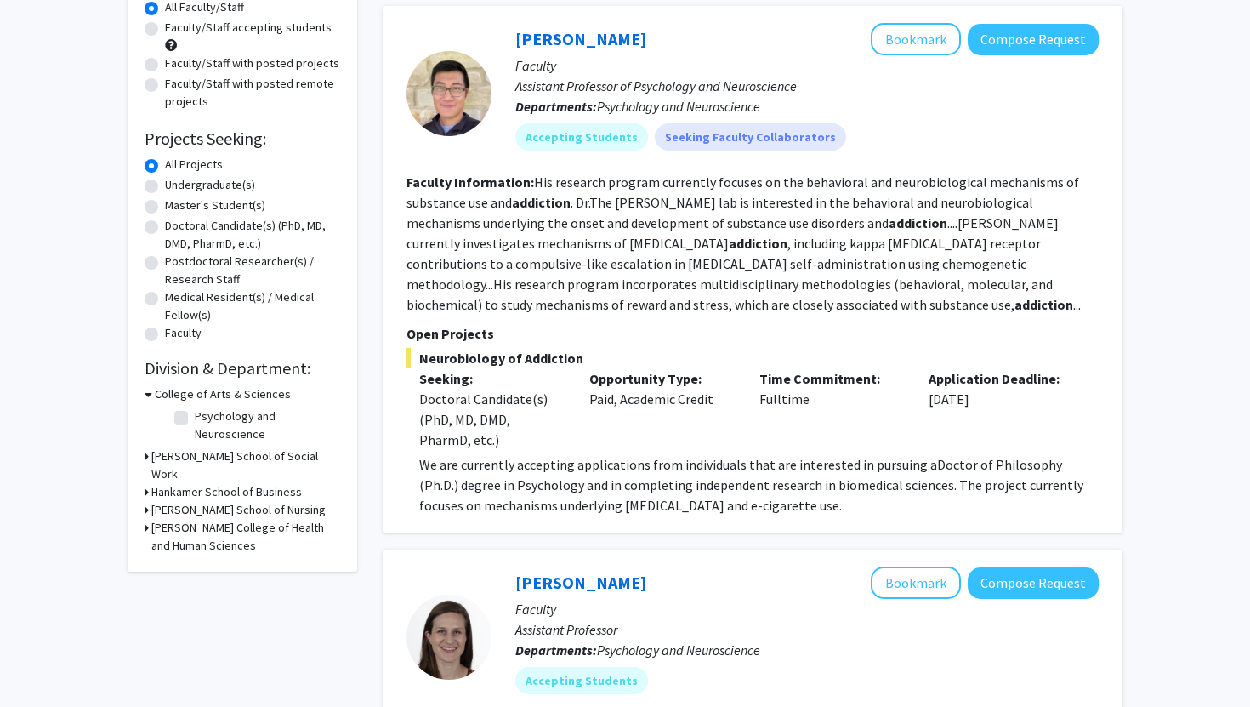
click at [200, 191] on label "Undergraduate(s)" at bounding box center [210, 185] width 90 height 18
click at [176, 187] on input "Undergraduate(s)" at bounding box center [170, 181] width 11 height 11
radio input "true"
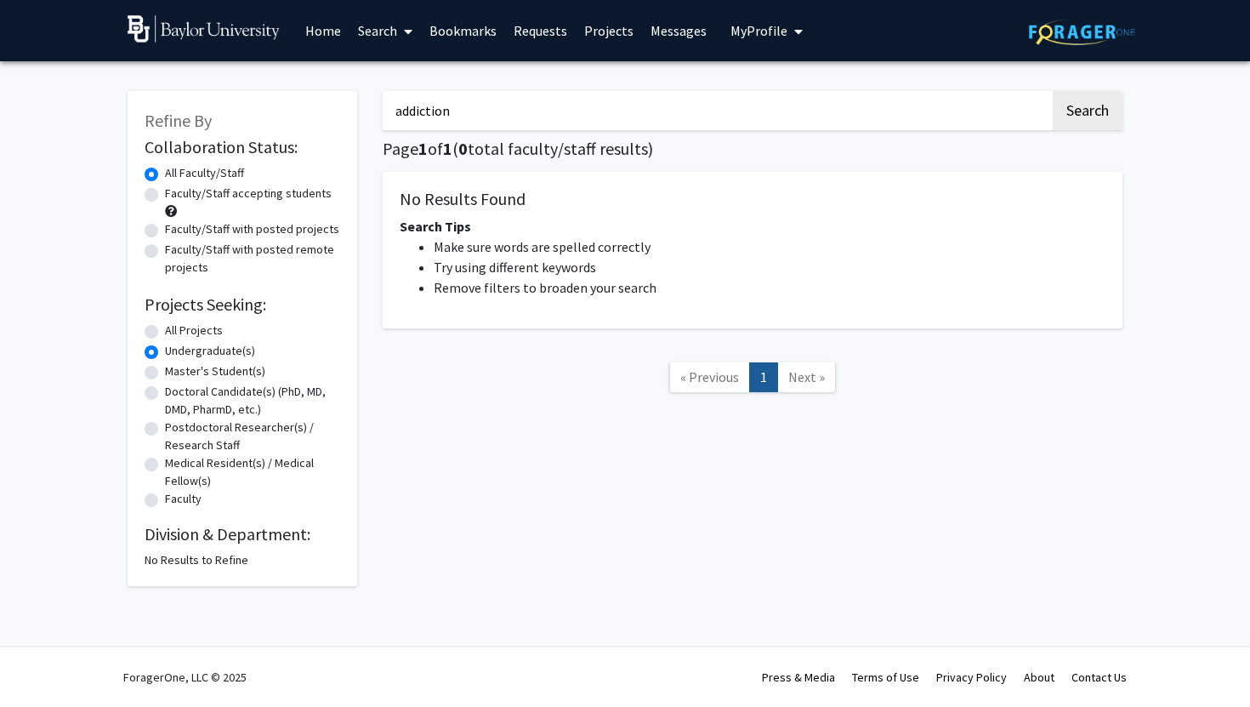
drag, startPoint x: 545, startPoint y: 124, endPoint x: 339, endPoint y: 121, distance: 205.8
click at [340, 121] on div "Refine By Collaboration Status: Collaboration Status All Faculty/Staff Collabor…" at bounding box center [625, 330] width 1020 height 512
type input "a"
click at [1053, 91] on button "Search" at bounding box center [1088, 110] width 70 height 39
radio input "true"
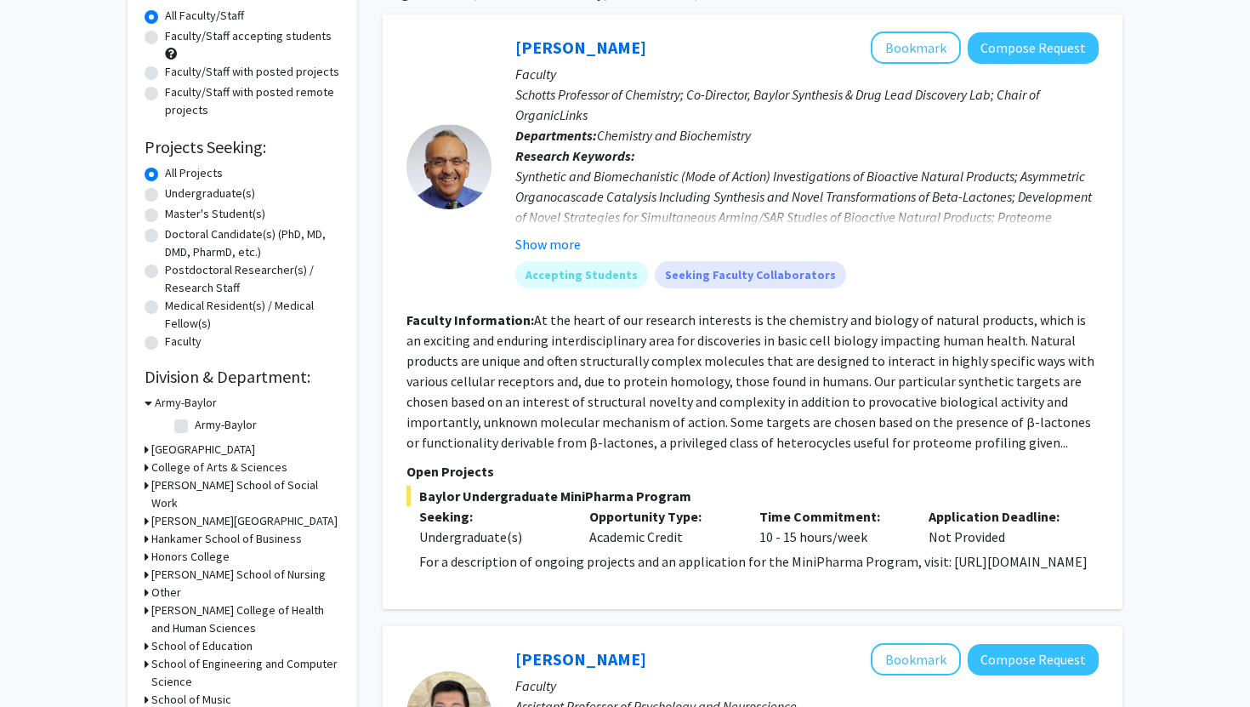
scroll to position [158, 0]
click at [245, 469] on h3 "College of Arts & Sciences" at bounding box center [219, 466] width 136 height 18
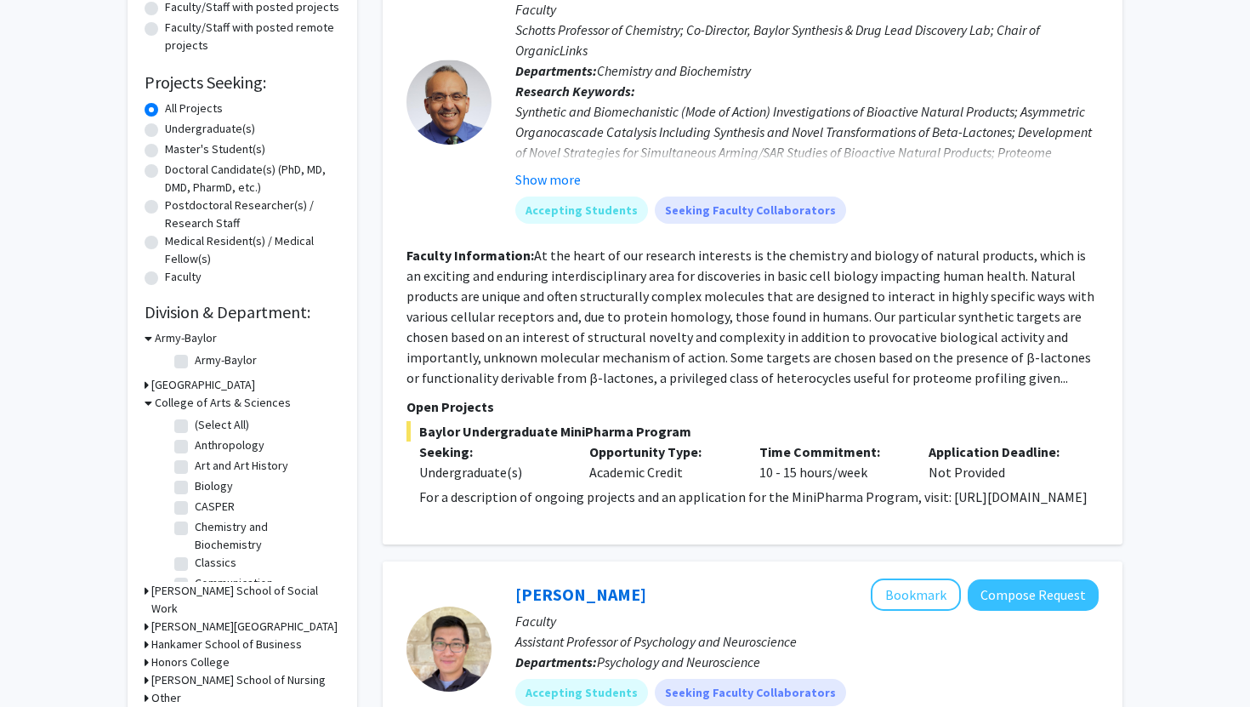
scroll to position [246, 0]
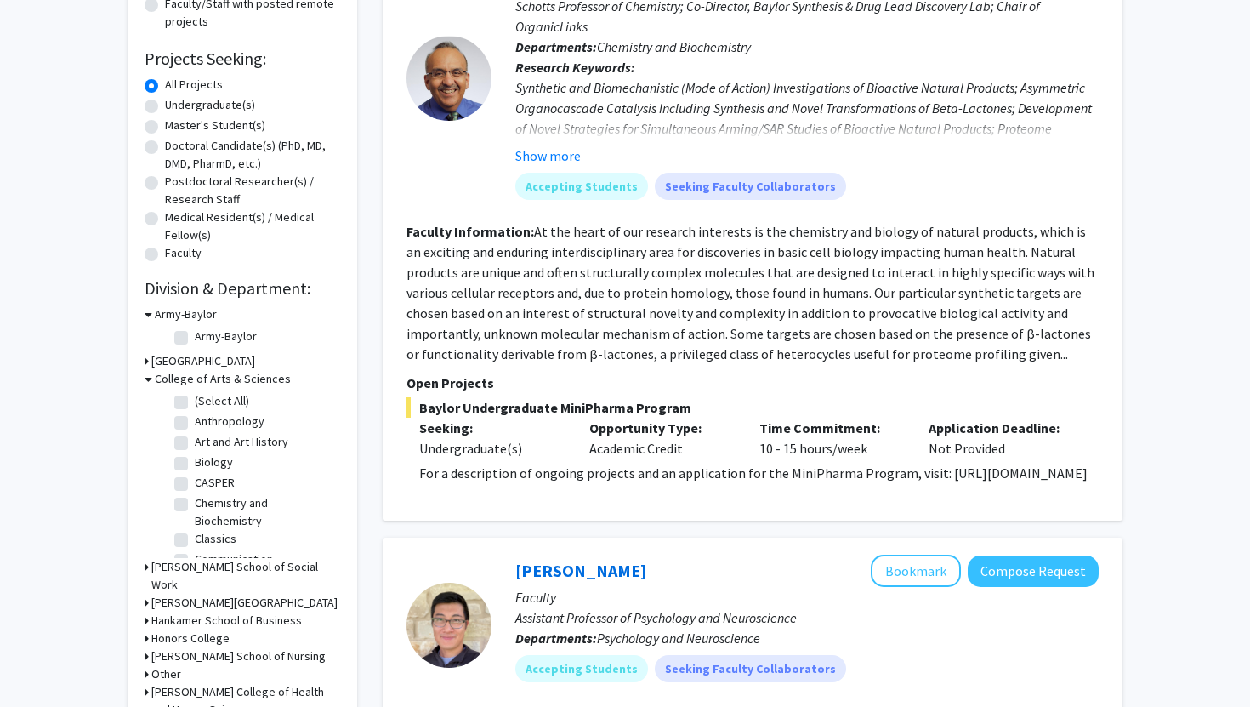
click at [195, 460] on label "Biology" at bounding box center [214, 462] width 38 height 18
click at [195, 460] on input "Biology" at bounding box center [200, 458] width 11 height 11
checkbox input "true"
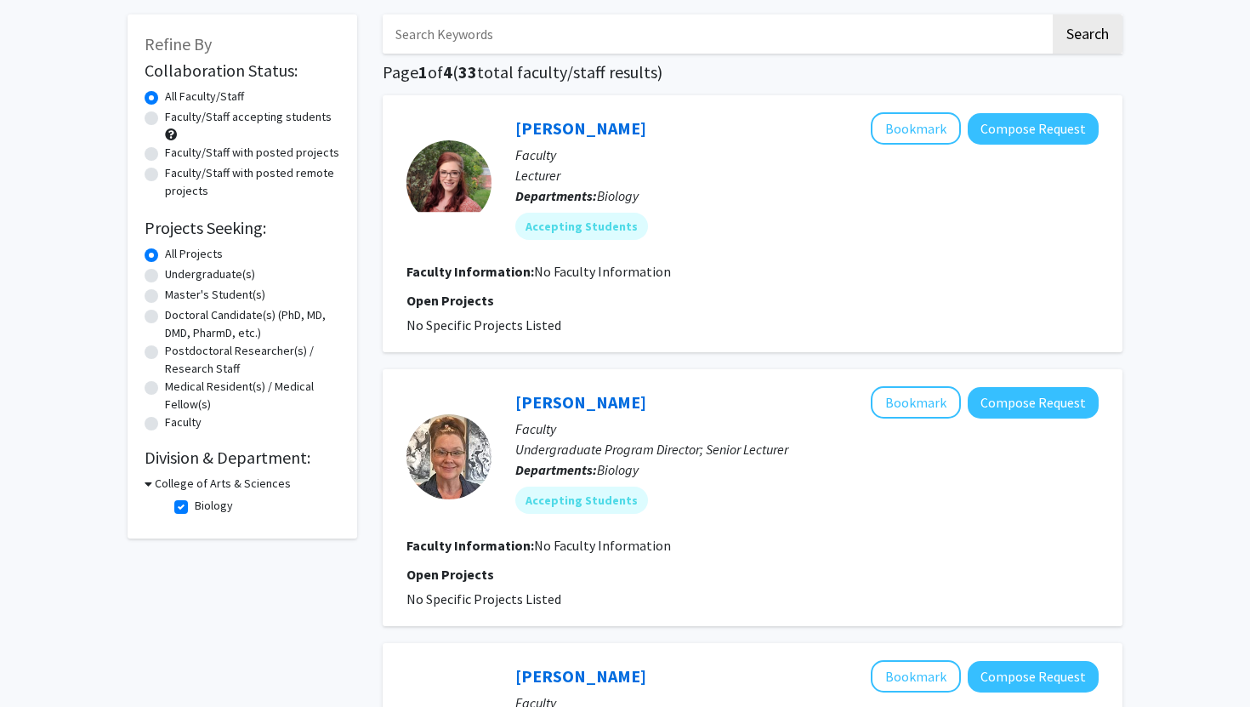
scroll to position [93, 0]
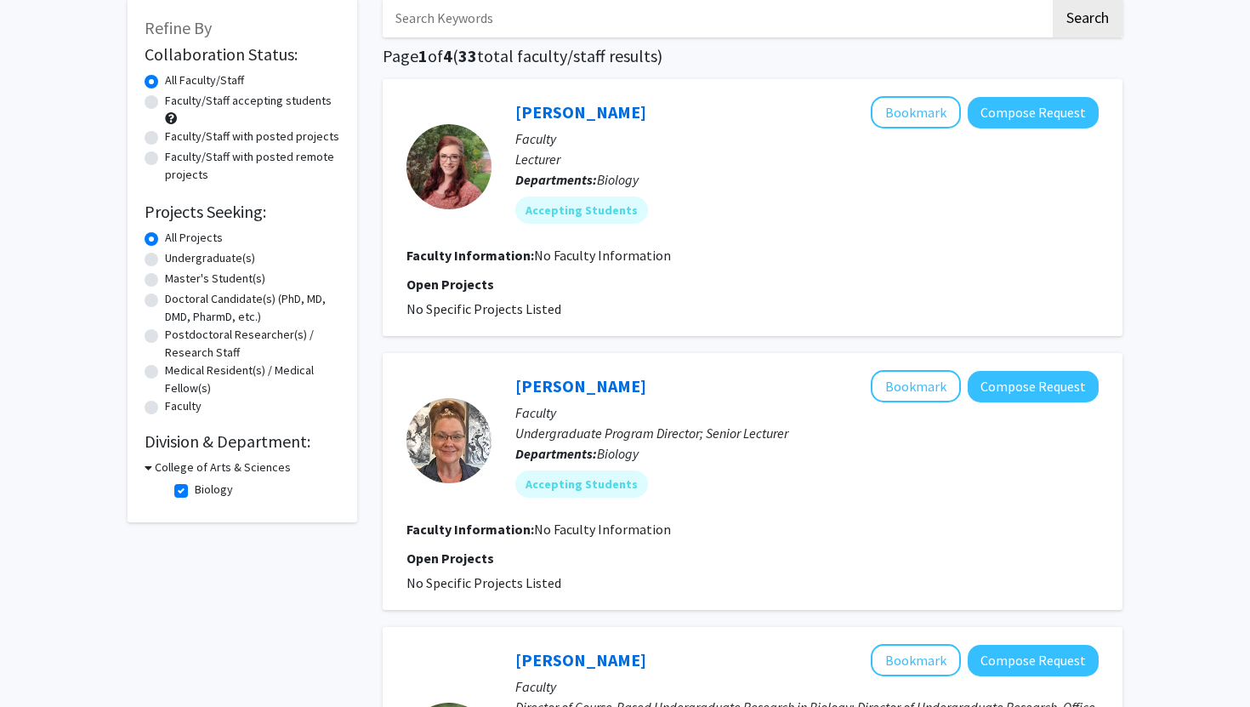
click at [193, 470] on h3 "College of Arts & Sciences" at bounding box center [223, 467] width 136 height 18
click at [147, 468] on icon at bounding box center [147, 467] width 4 height 18
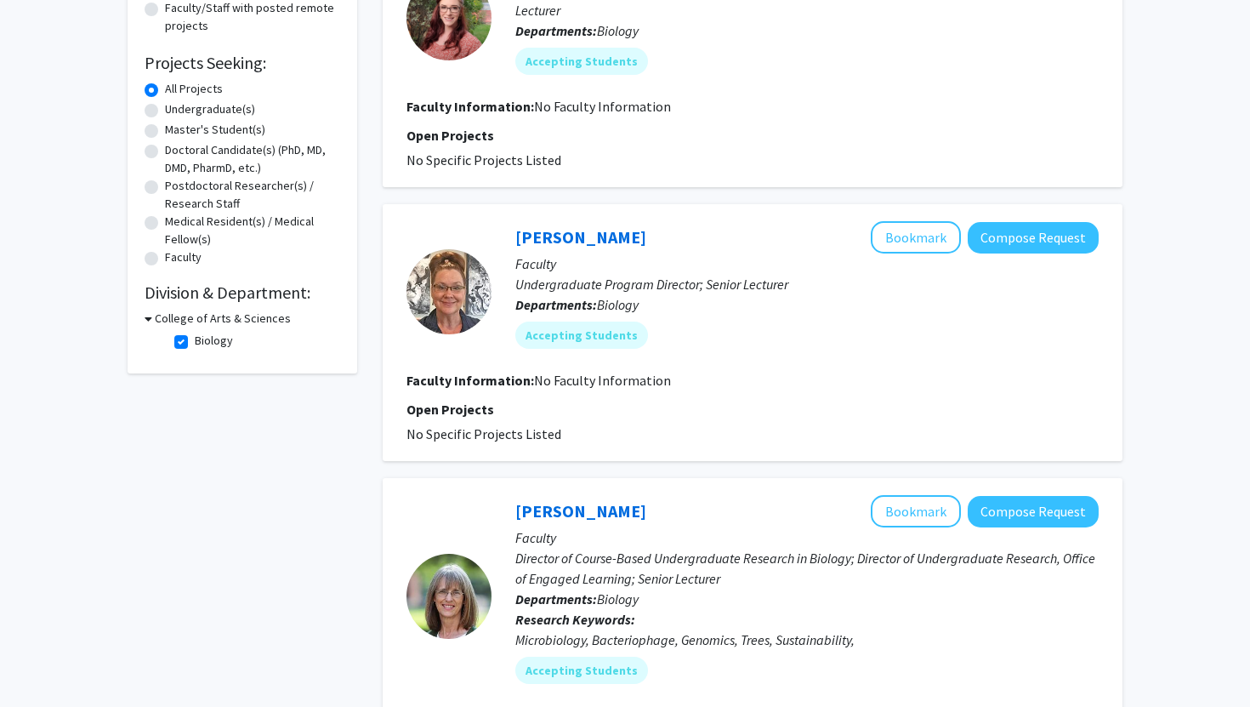
scroll to position [243, 0]
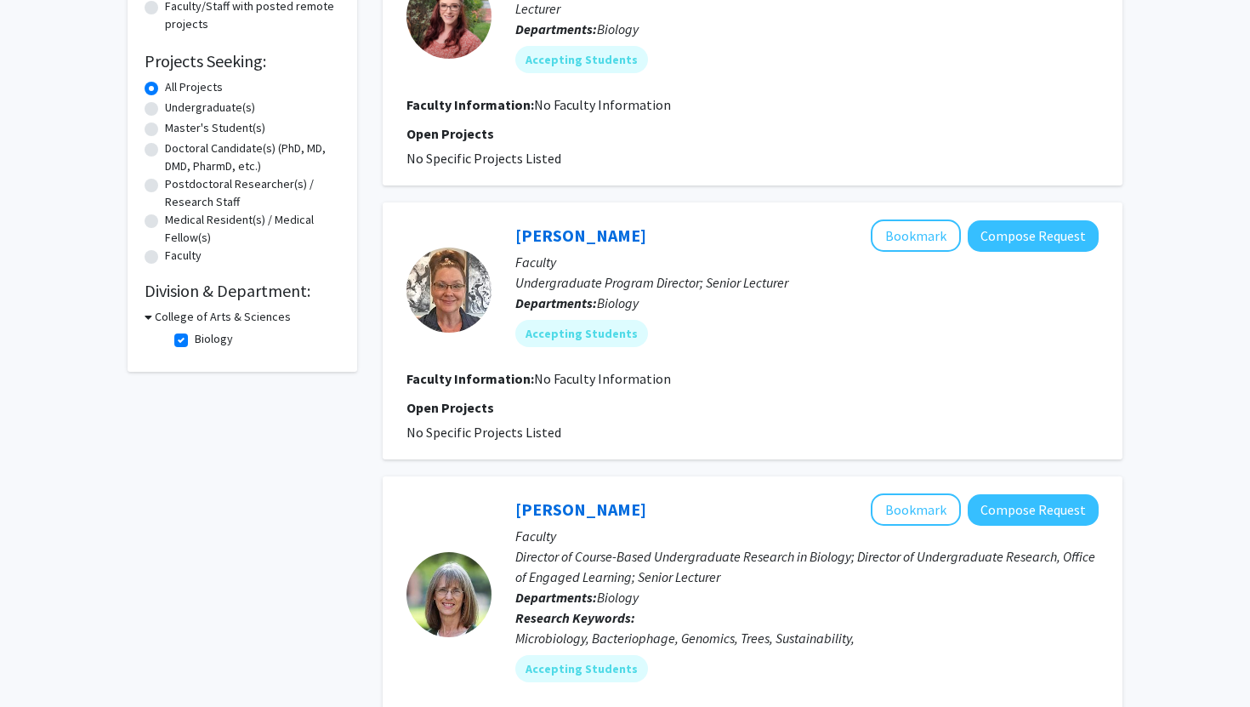
click at [220, 315] on h3 "College of Arts & Sciences" at bounding box center [223, 317] width 136 height 18
click at [220, 315] on h3 "College of Arts & Sciences" at bounding box center [219, 317] width 136 height 18
click at [188, 338] on fg-checkbox "Biology Biology" at bounding box center [255, 340] width 162 height 20
click at [195, 340] on label "Biology" at bounding box center [214, 339] width 38 height 18
click at [195, 340] on input "Biology" at bounding box center [200, 335] width 11 height 11
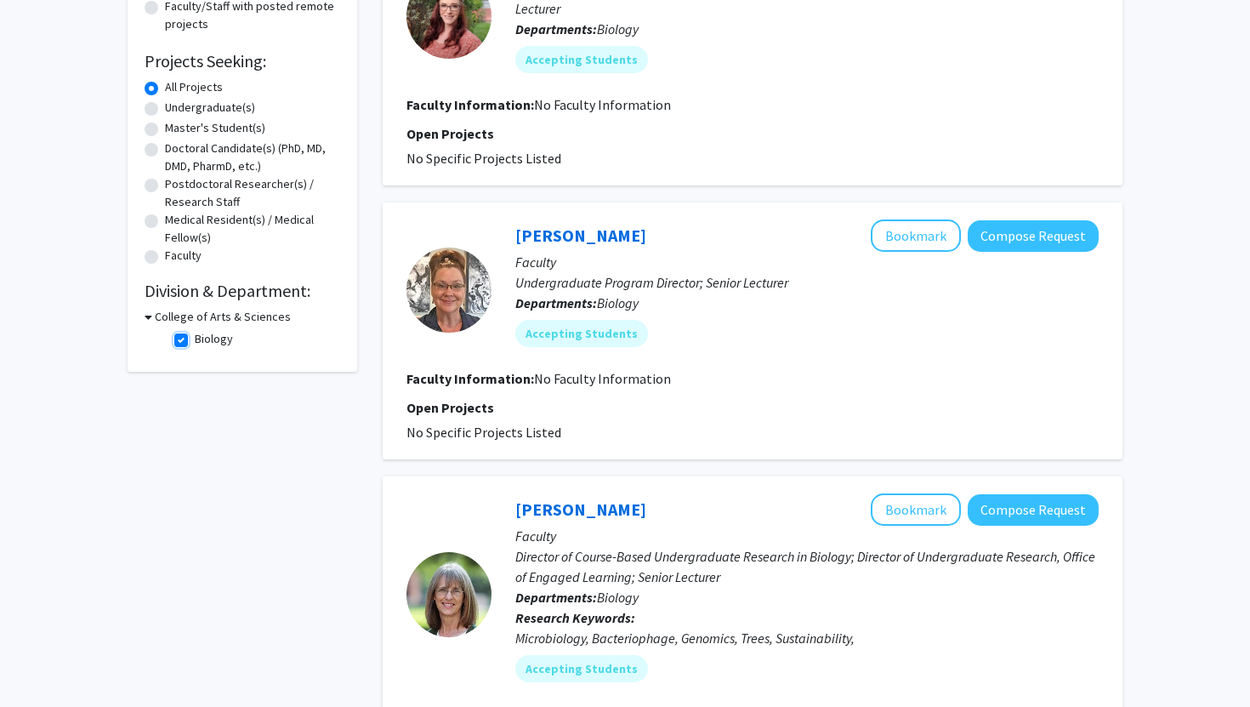
checkbox input "false"
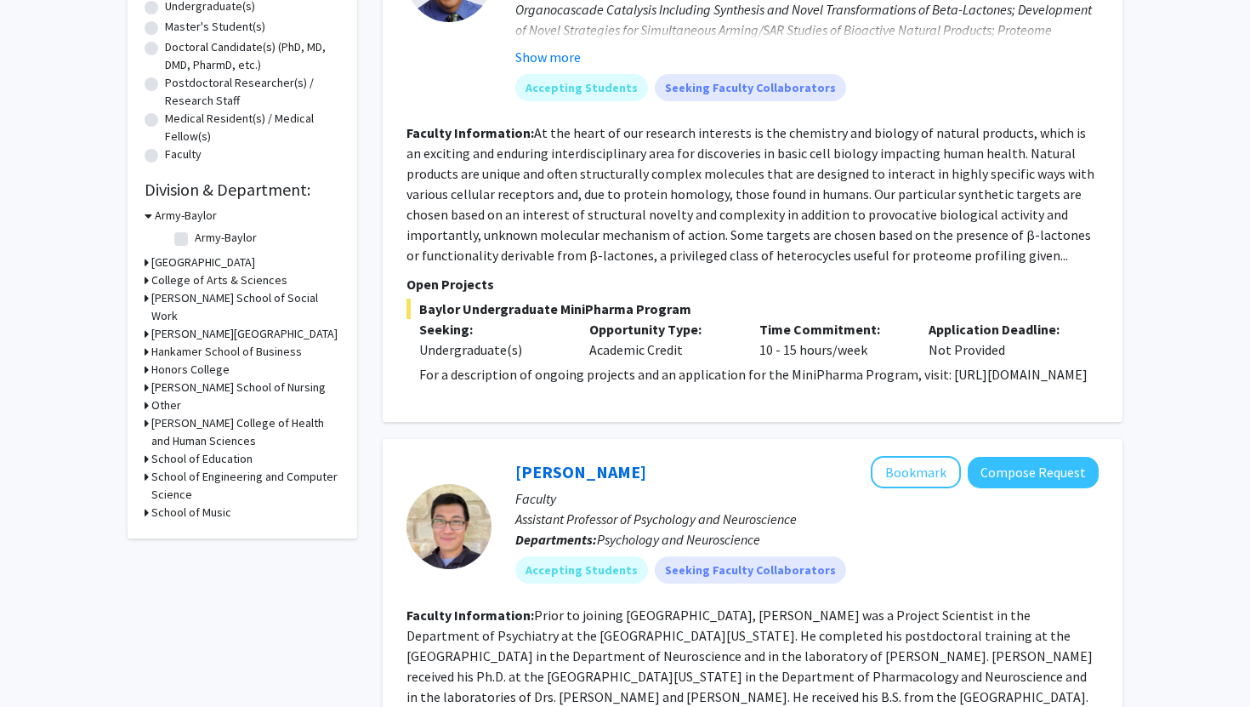
scroll to position [345, 0]
click at [173, 279] on h3 "College of Arts & Sciences" at bounding box center [219, 279] width 136 height 18
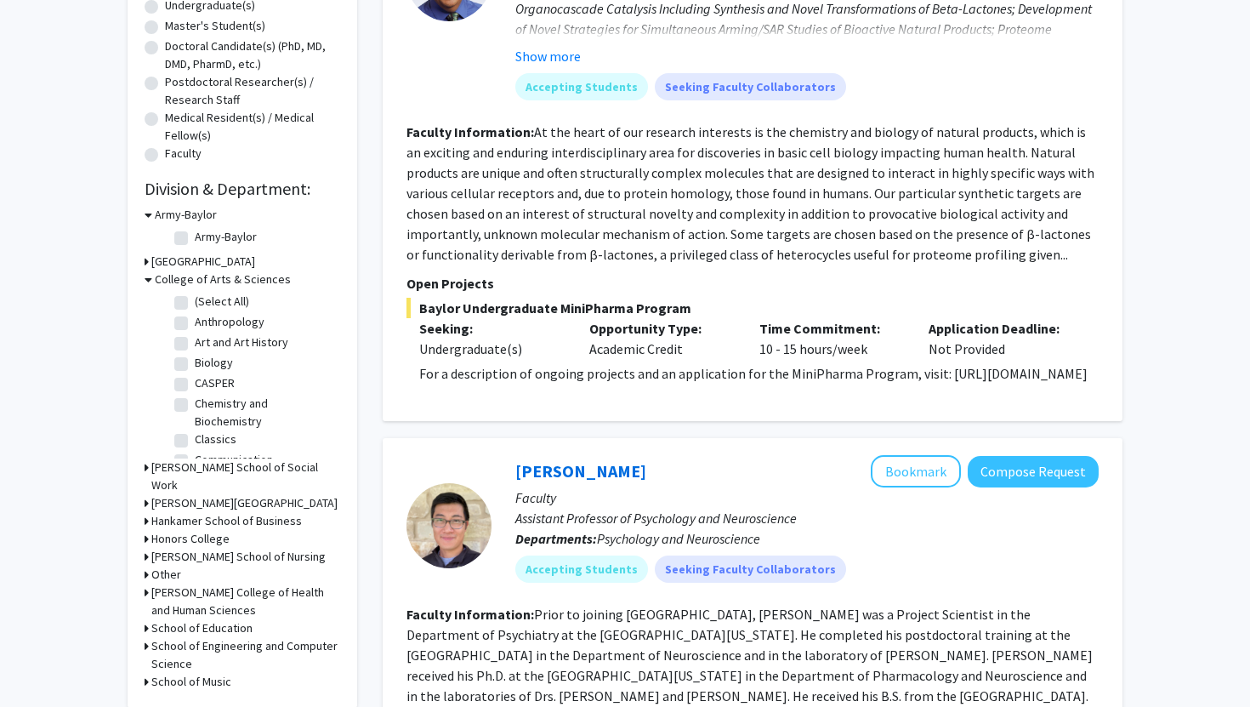
click at [195, 298] on label "(Select All)" at bounding box center [222, 302] width 54 height 18
click at [195, 298] on input "(Select All)" at bounding box center [200, 298] width 11 height 11
checkbox input "true"
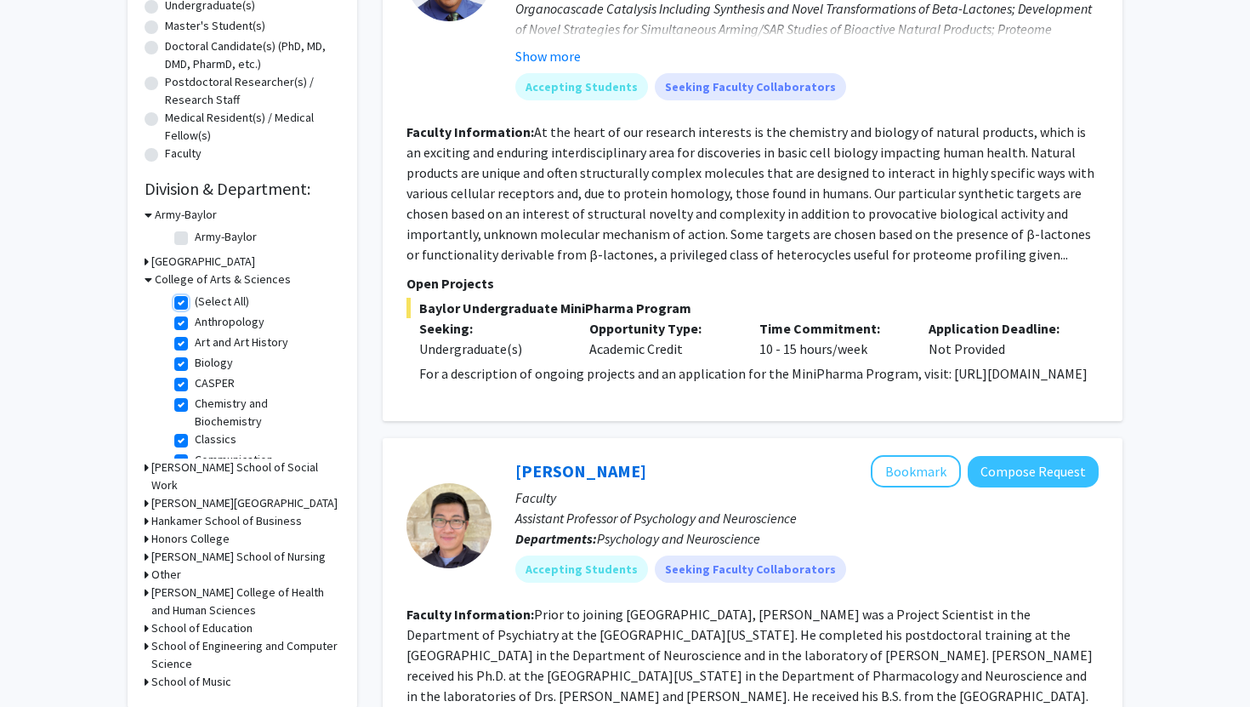
checkbox input "true"
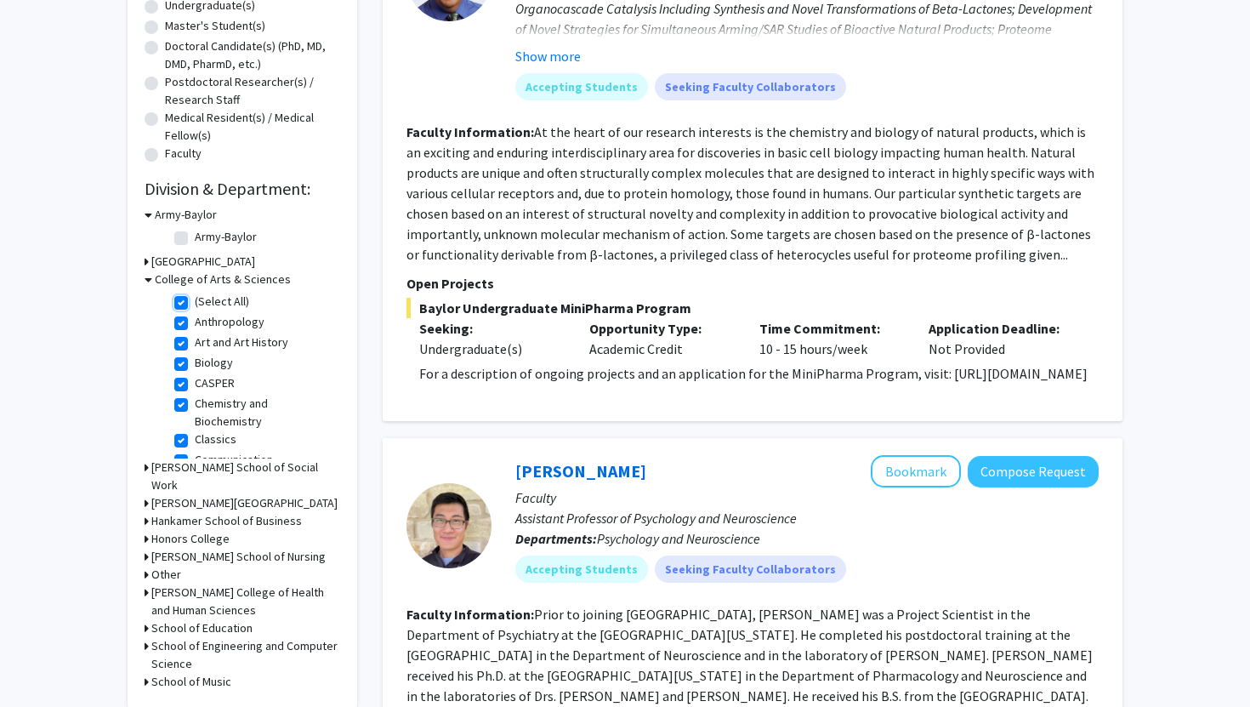
checkbox input "true"
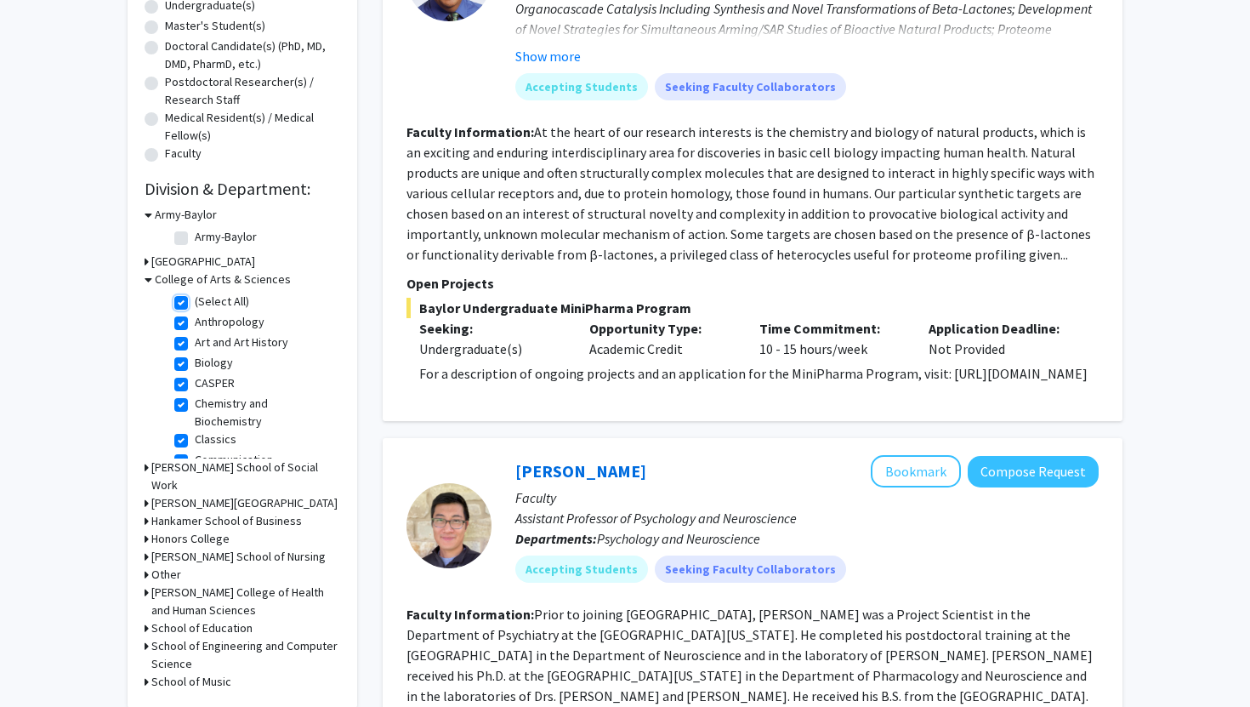
checkbox input "true"
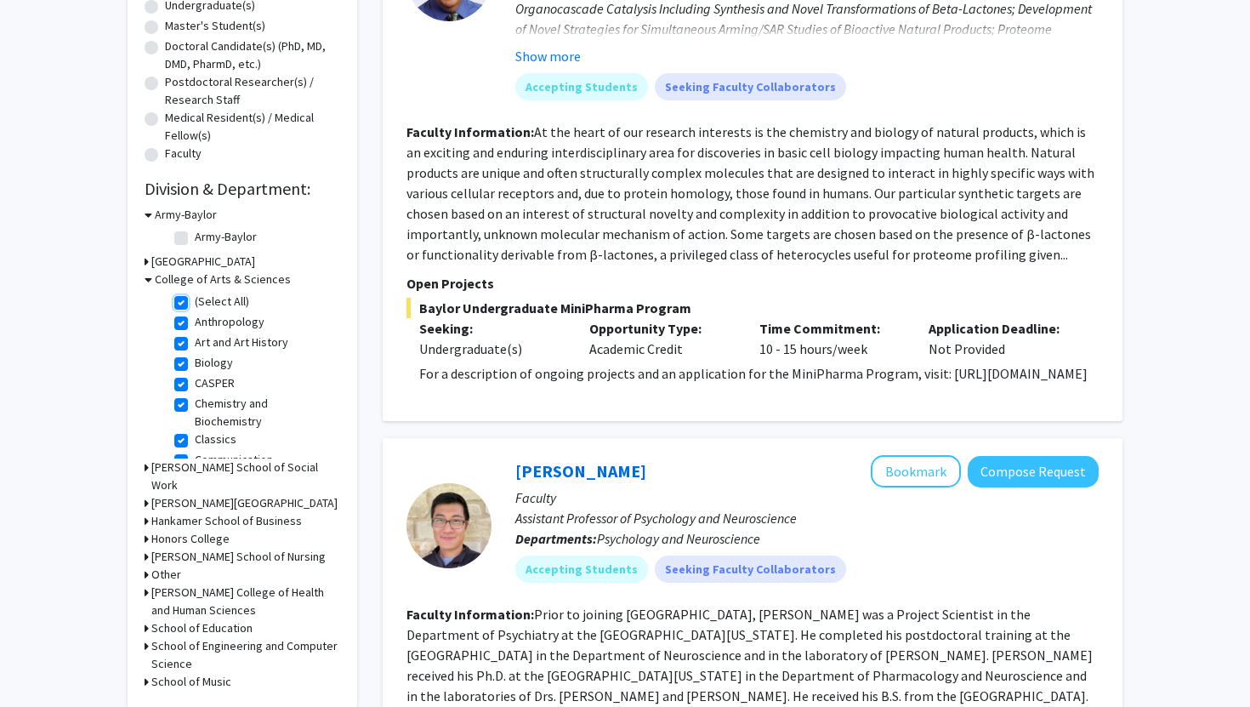
checkbox input "true"
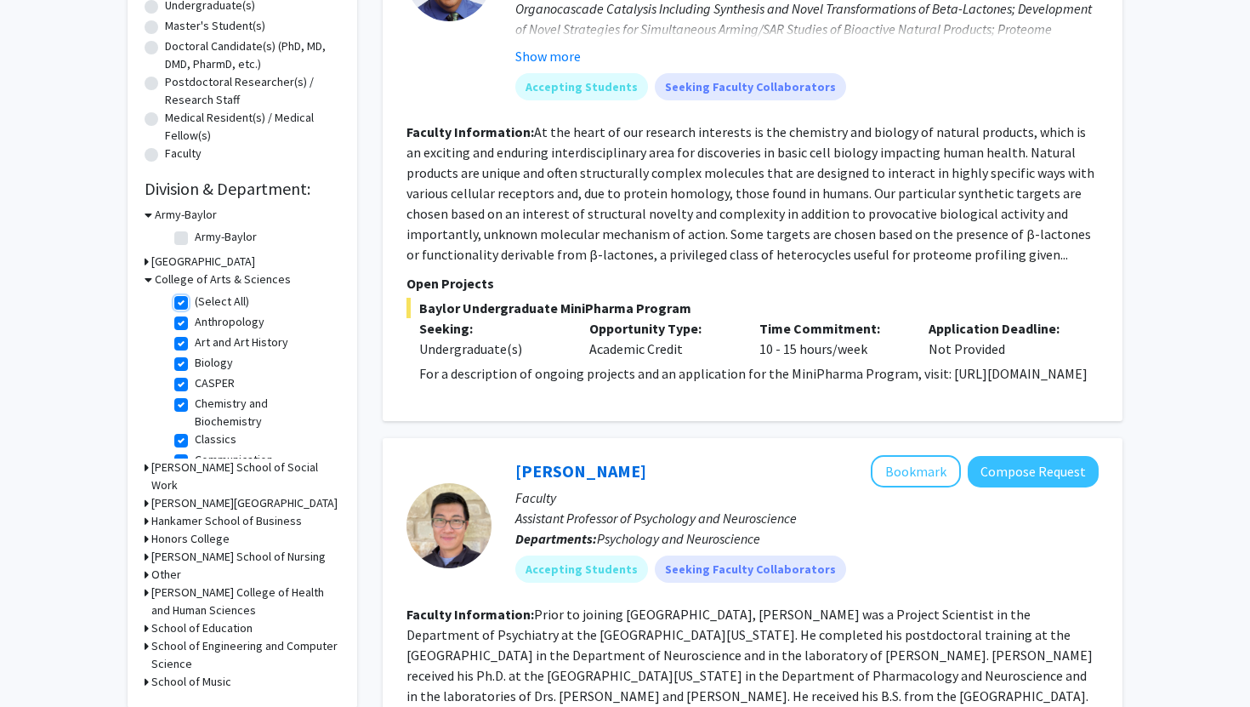
checkbox input "true"
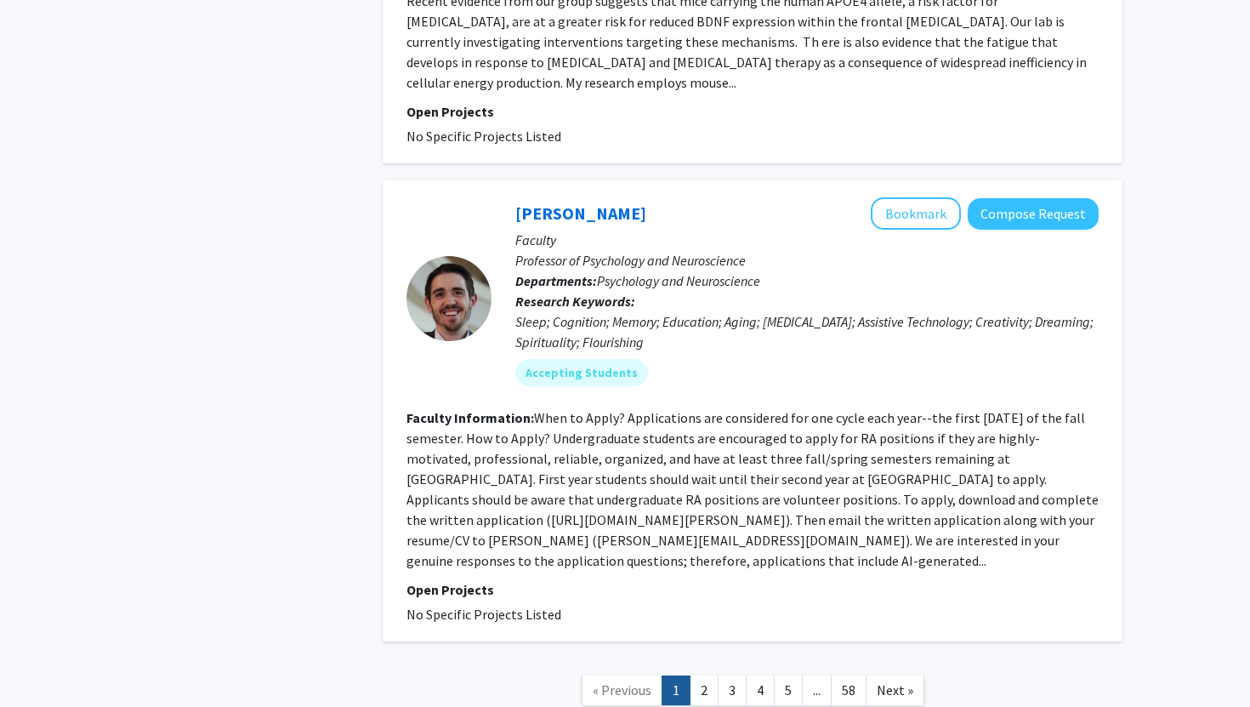
scroll to position [4541, 0]
click at [690, 675] on link "1" at bounding box center [676, 690] width 29 height 30
click at [697, 675] on link "2" at bounding box center [704, 690] width 29 height 30
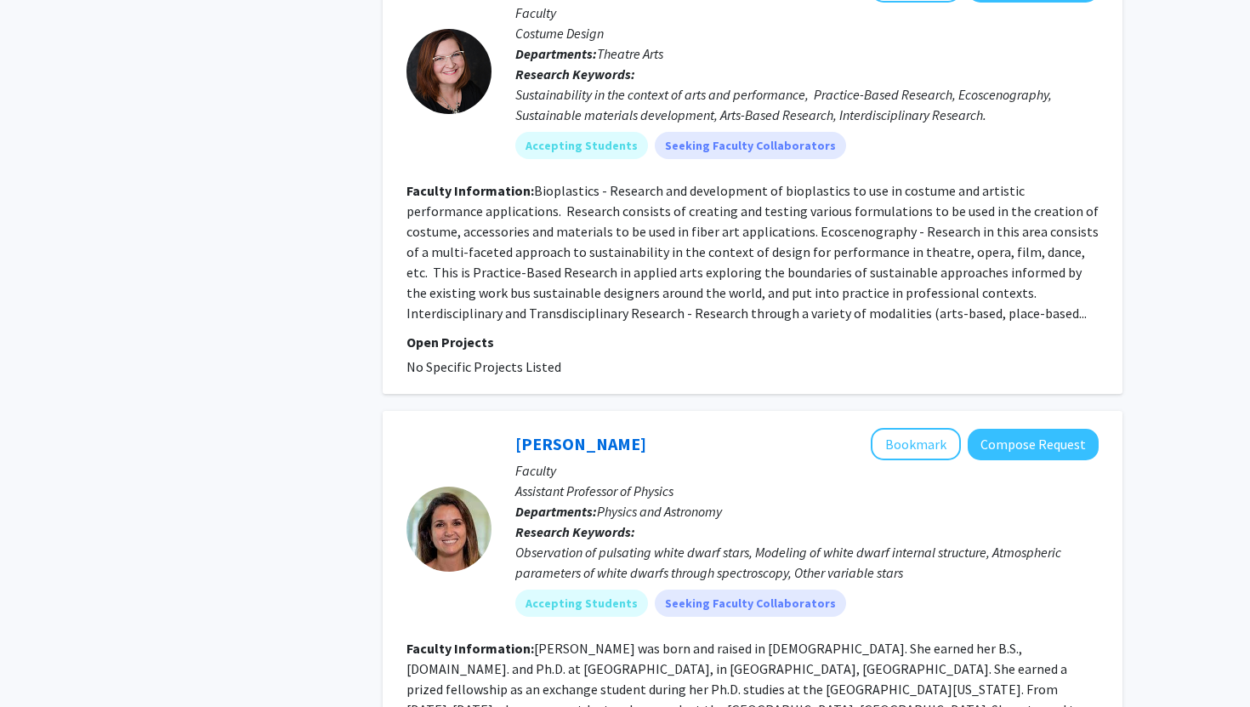
scroll to position [3986, 0]
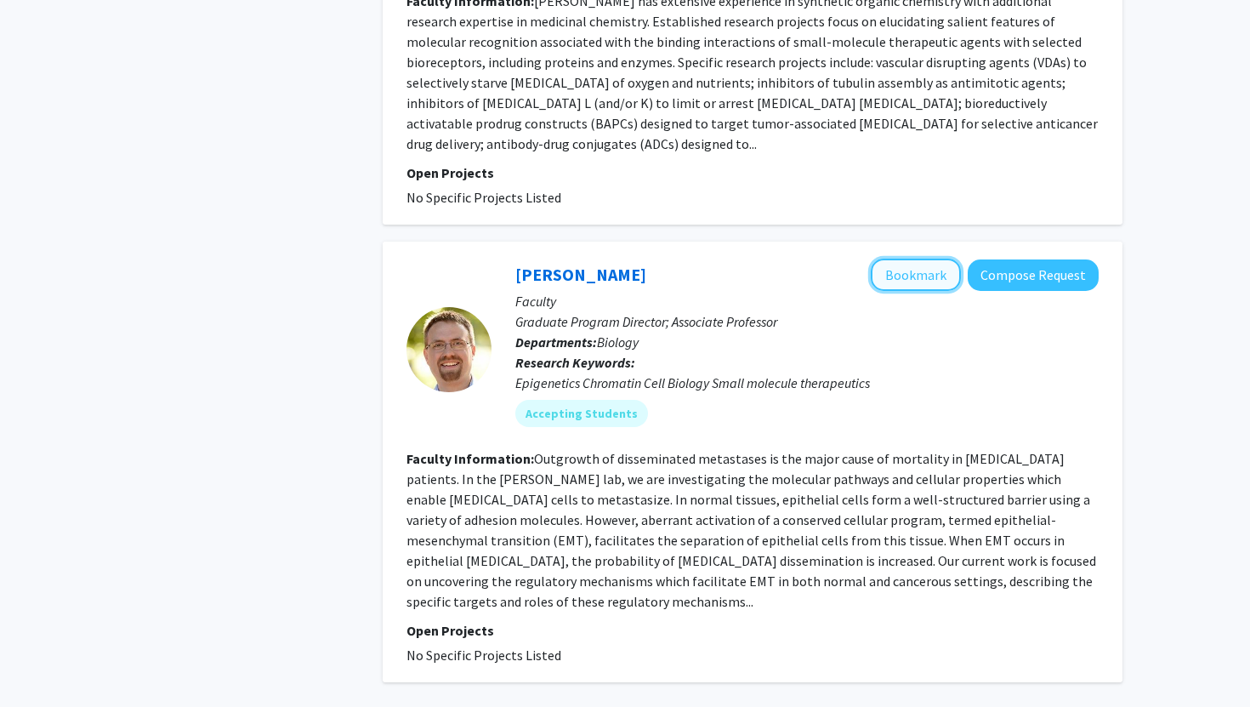
click at [944, 259] on button "Bookmark" at bounding box center [916, 275] width 90 height 32
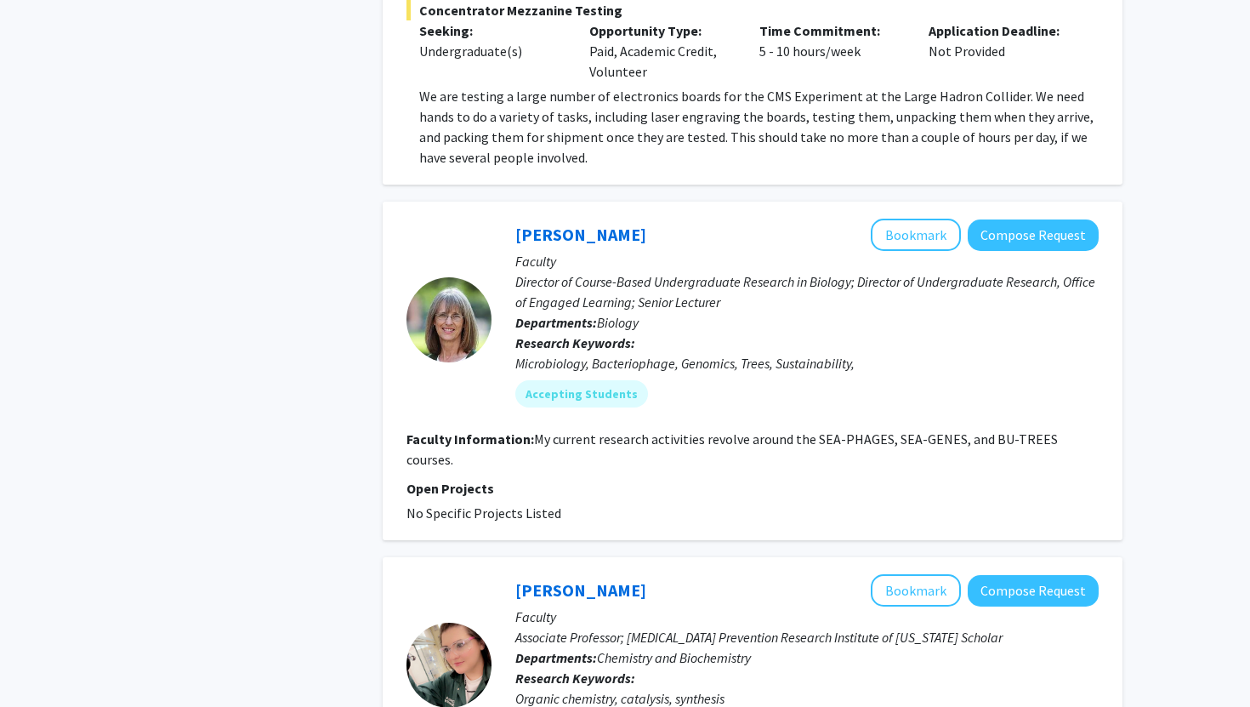
scroll to position [2297, 0]
